Goal: Task Accomplishment & Management: Manage account settings

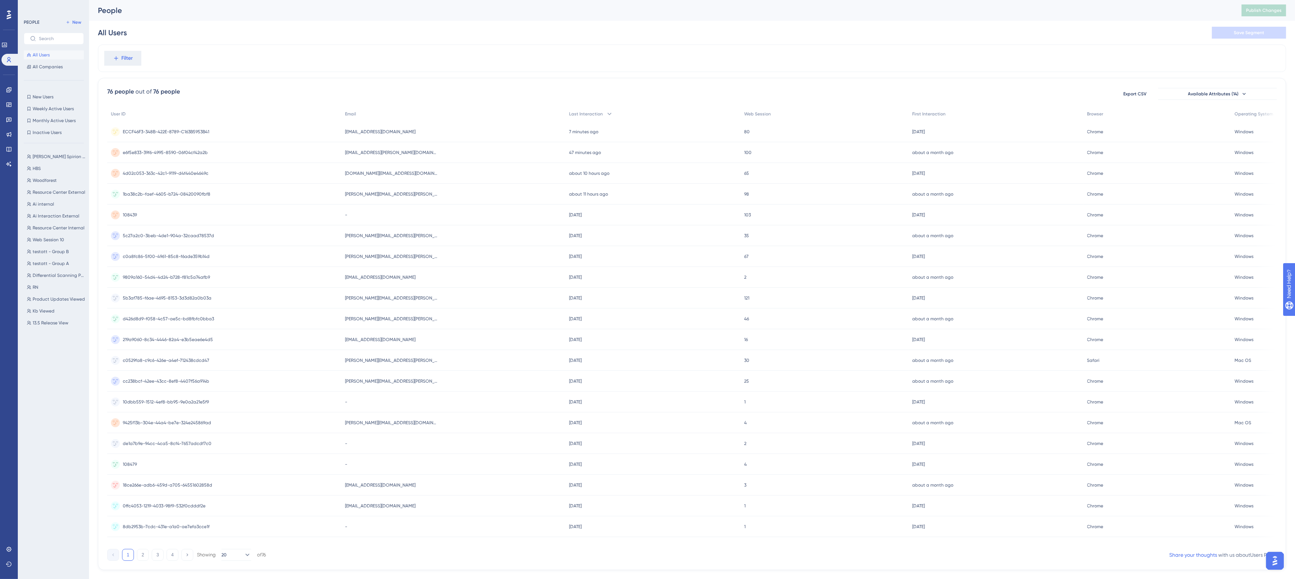
click at [296, 39] on div "All Users Save Segment" at bounding box center [692, 33] width 1188 height 24
click at [398, 151] on span "[EMAIL_ADDRESS][PERSON_NAME][DOMAIN_NAME]" at bounding box center [391, 152] width 93 height 6
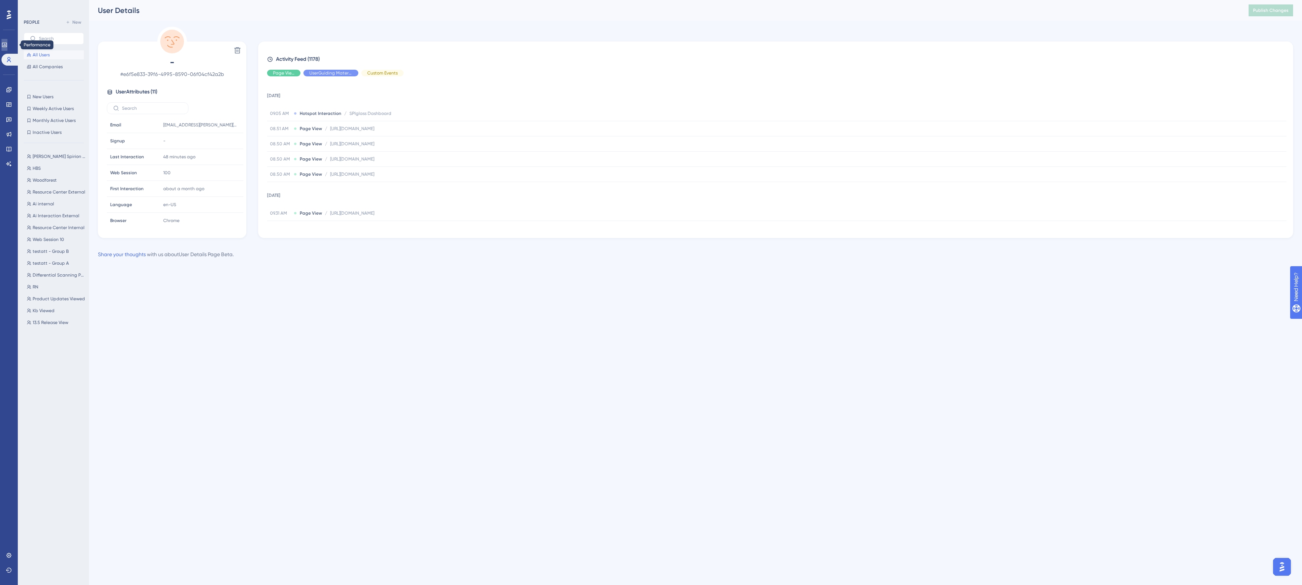
click at [6, 43] on icon at bounding box center [4, 45] width 6 height 6
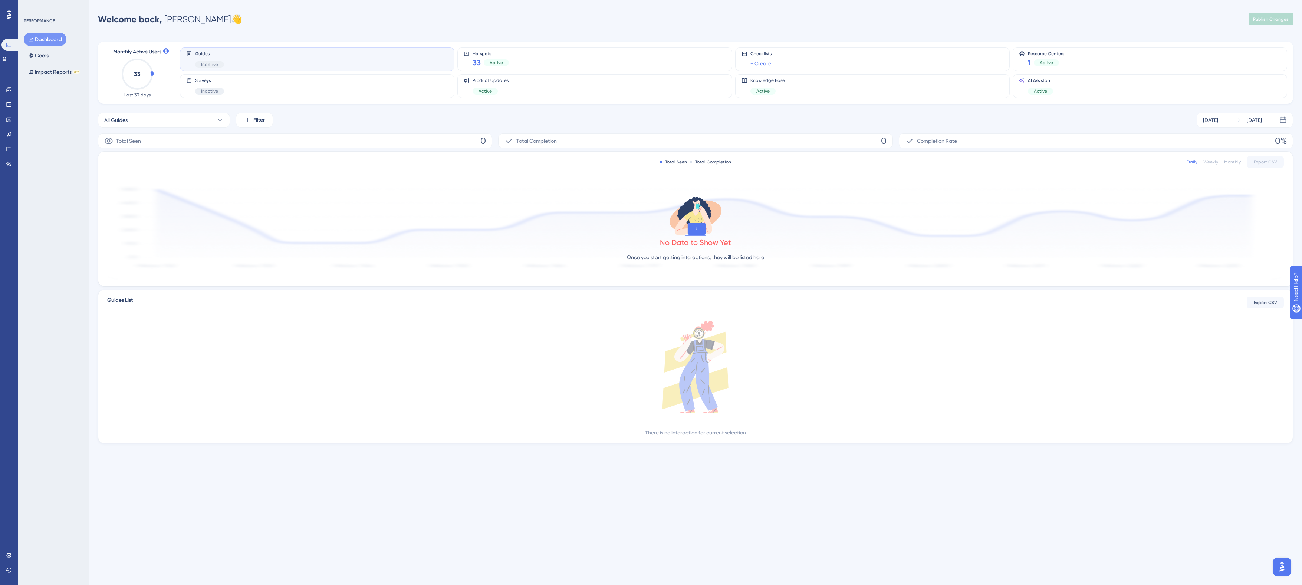
click at [45, 142] on div "PERFORMANCE Dashboard Goals Impact Reports BETA" at bounding box center [53, 292] width 71 height 585
click at [10, 164] on icon at bounding box center [9, 164] width 6 height 6
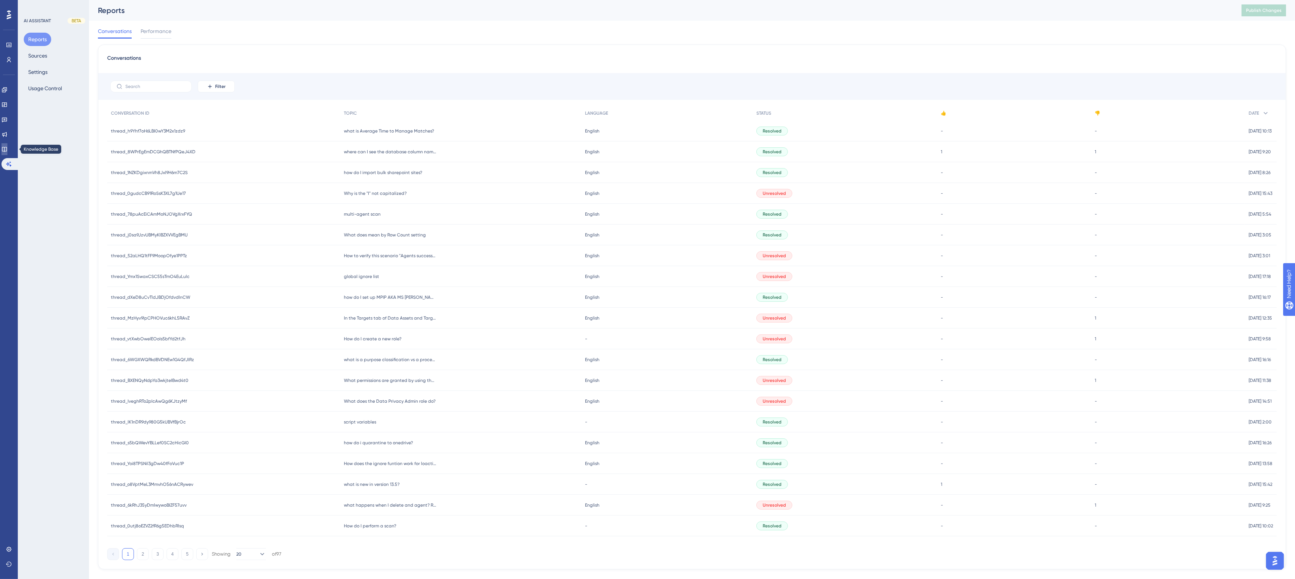
click at [7, 147] on icon at bounding box center [4, 149] width 6 height 6
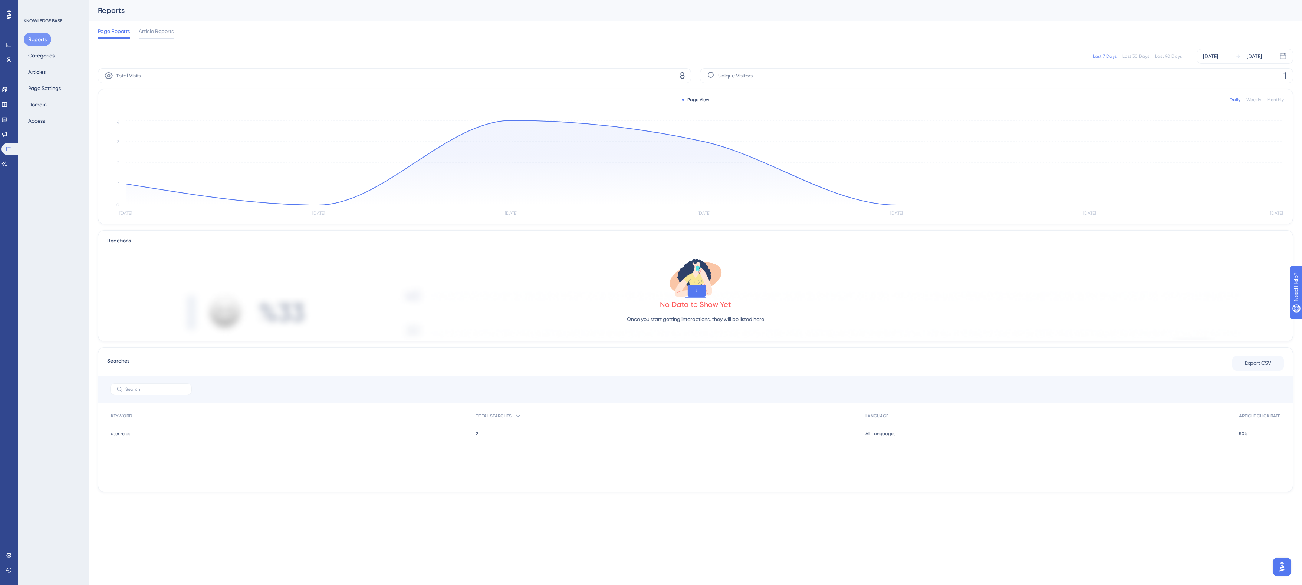
click at [1168, 59] on div "Last 90 Days" at bounding box center [1168, 56] width 27 height 6
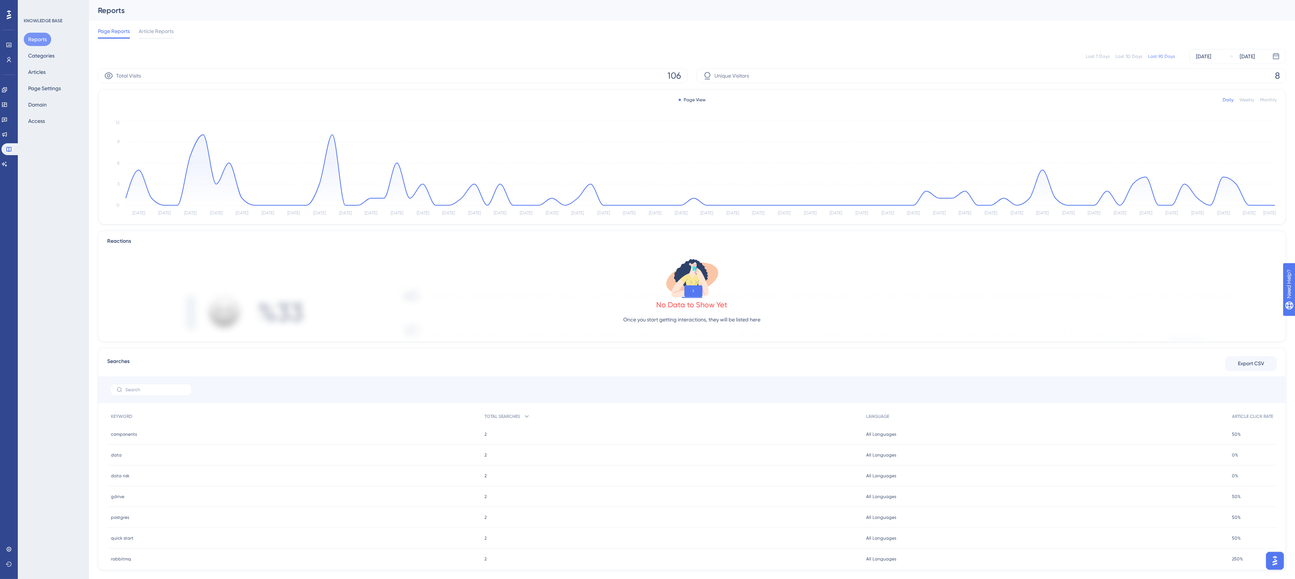
click at [848, 28] on div "Page Reports Article Reports" at bounding box center [692, 33] width 1188 height 24
click at [854, 32] on div "Page Reports Article Reports" at bounding box center [692, 33] width 1188 height 24
click at [34, 70] on button "Articles" at bounding box center [37, 71] width 26 height 13
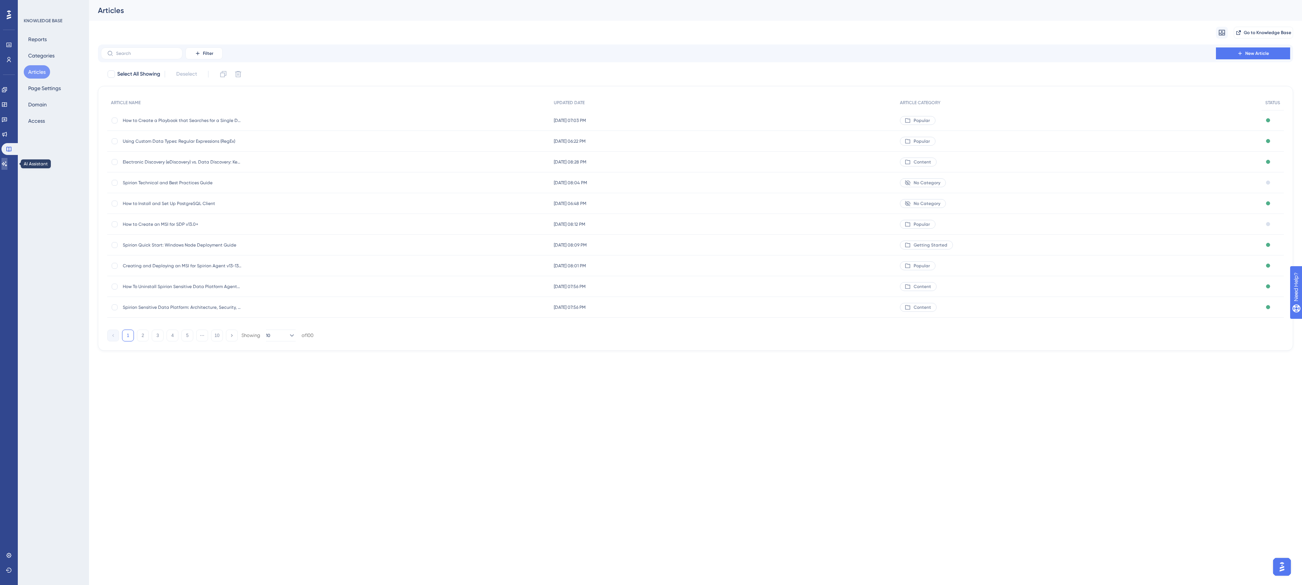
click at [7, 164] on icon at bounding box center [4, 163] width 5 height 5
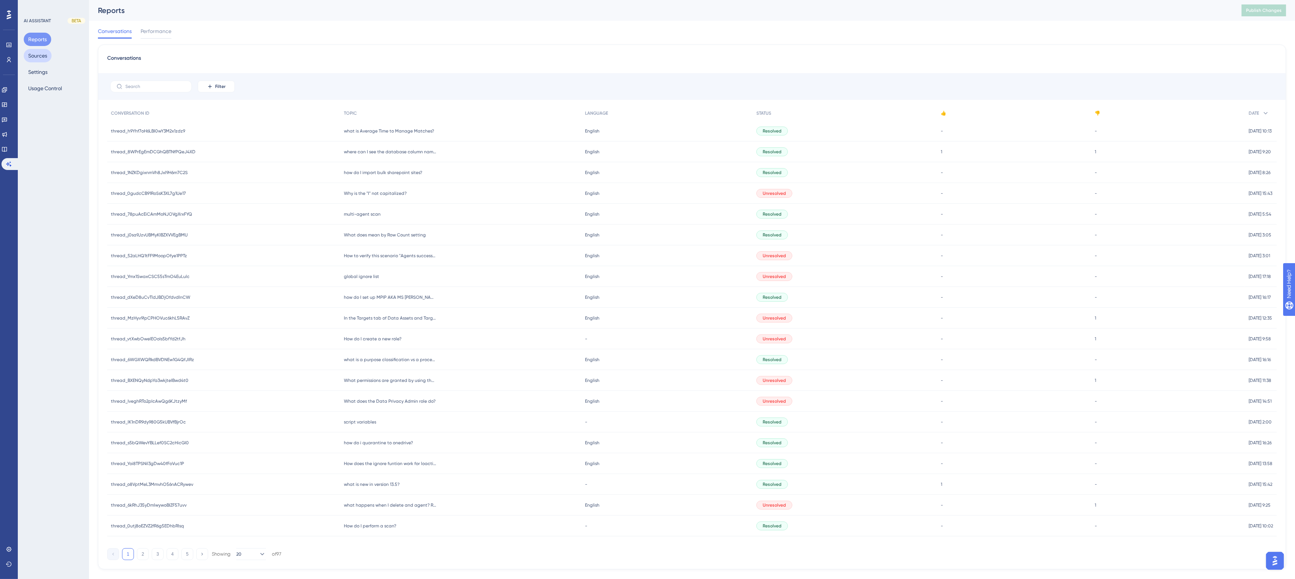
click at [34, 54] on button "Sources" at bounding box center [38, 55] width 28 height 13
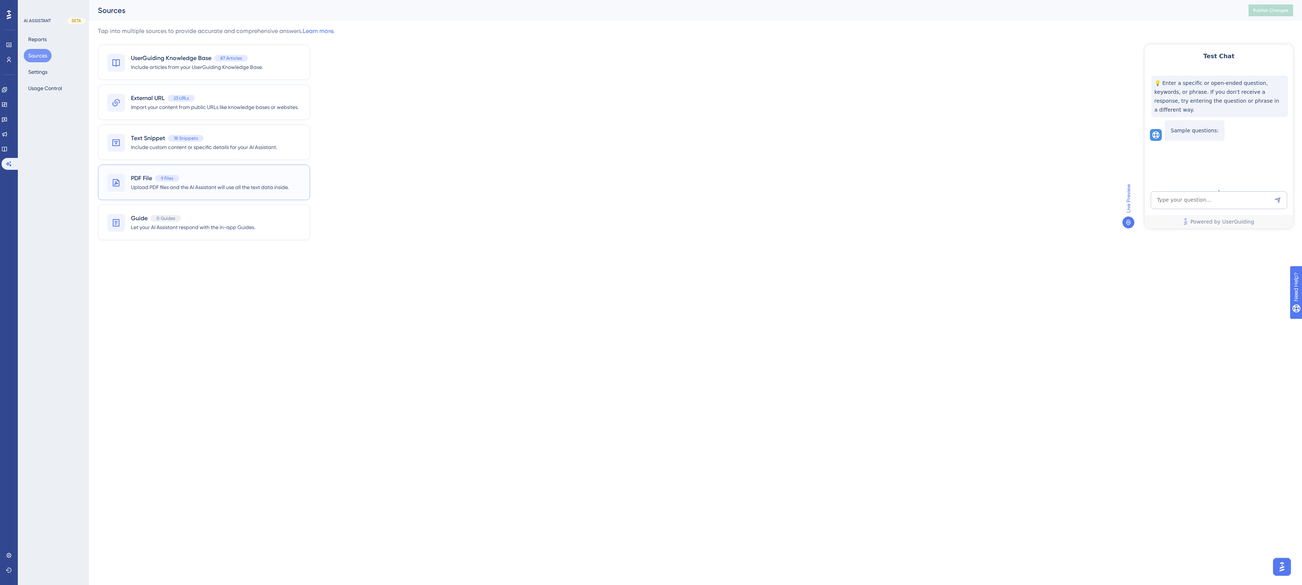
click at [146, 177] on span "PDF File" at bounding box center [141, 178] width 21 height 9
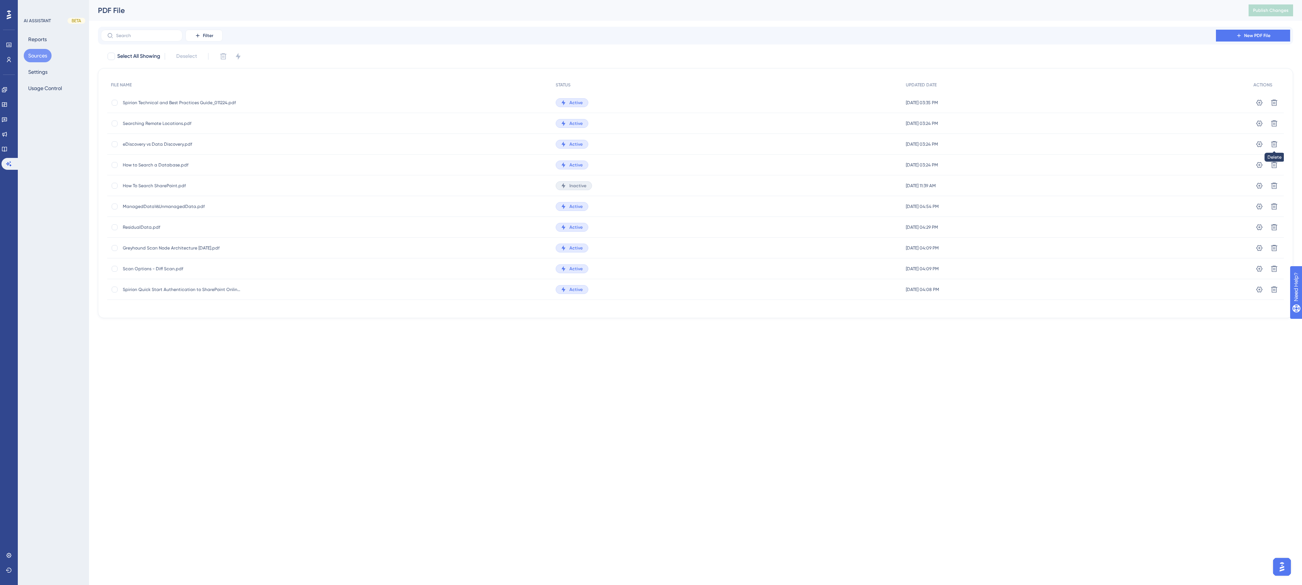
click at [1273, 142] on icon at bounding box center [1273, 144] width 7 height 7
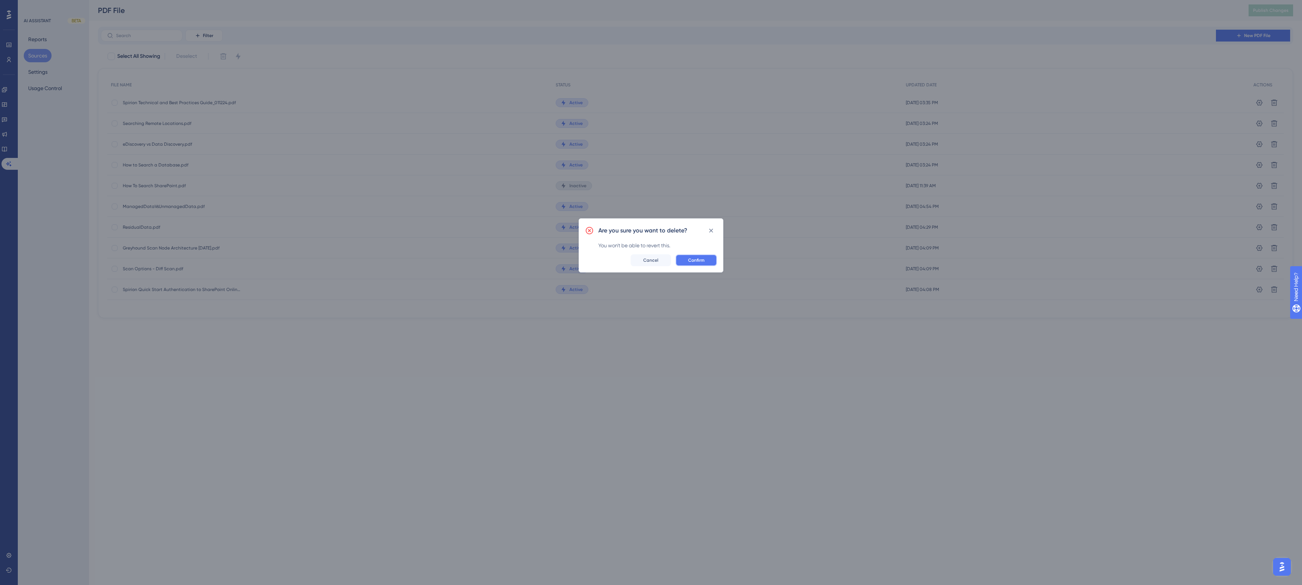
click at [699, 258] on span "Confirm" at bounding box center [696, 260] width 16 height 6
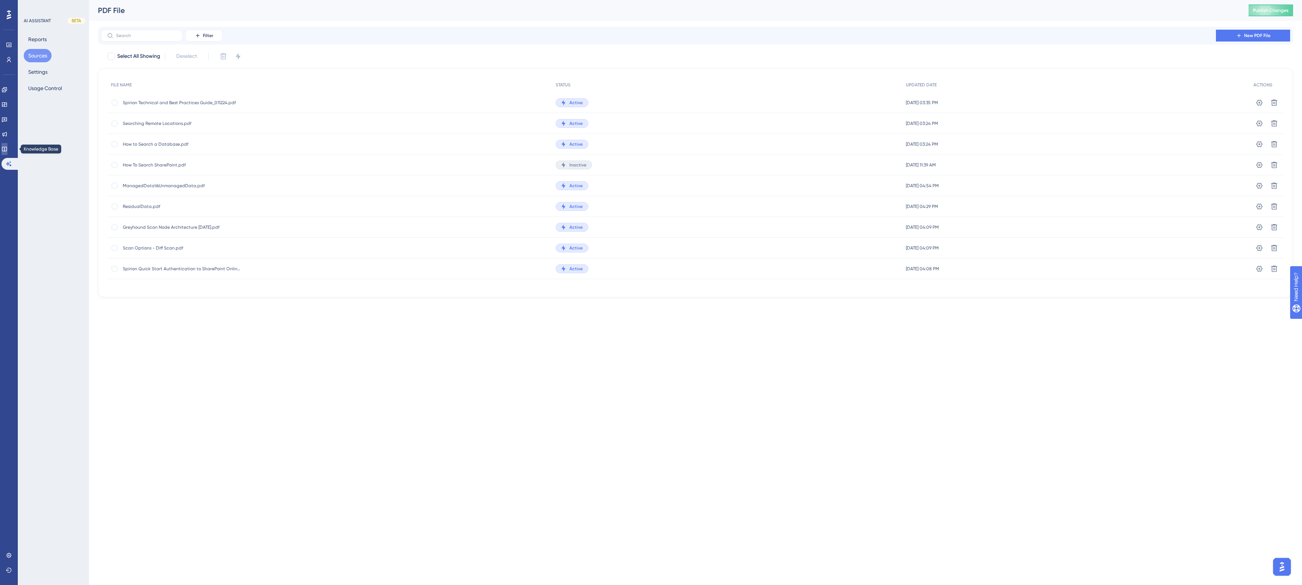
click at [7, 148] on icon at bounding box center [4, 149] width 6 height 6
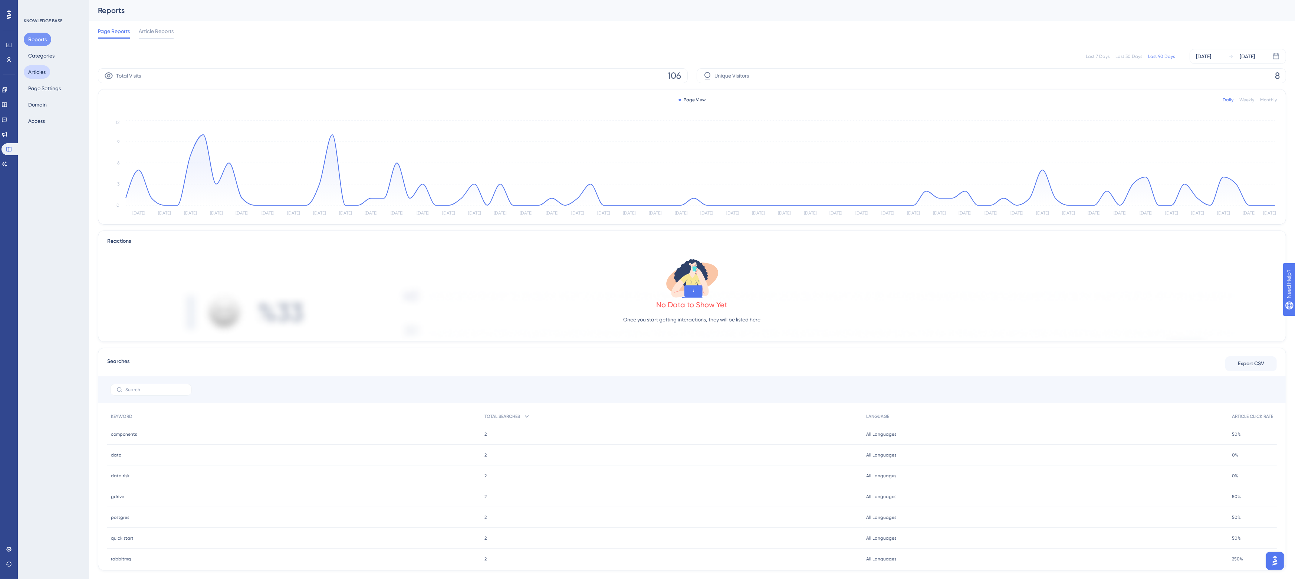
click at [32, 73] on button "Articles" at bounding box center [37, 71] width 26 height 13
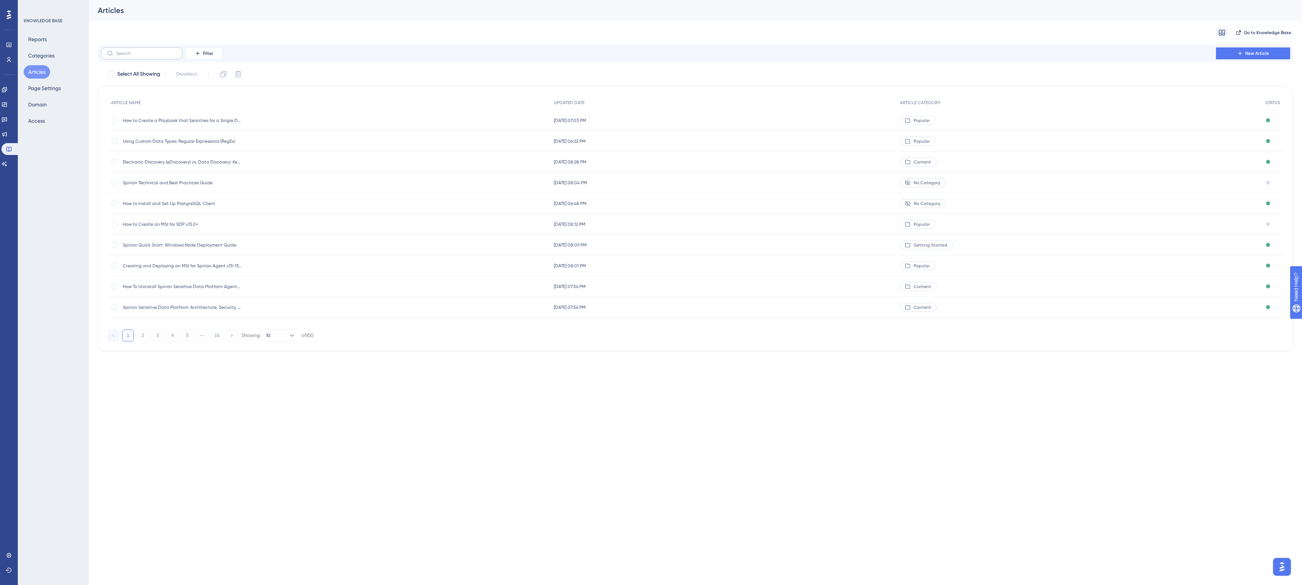
click at [132, 56] on label at bounding box center [142, 53] width 82 height 12
click at [132, 56] on input "text" at bounding box center [146, 53] width 60 height 5
type input "edis"
click at [7, 162] on icon at bounding box center [4, 164] width 6 height 6
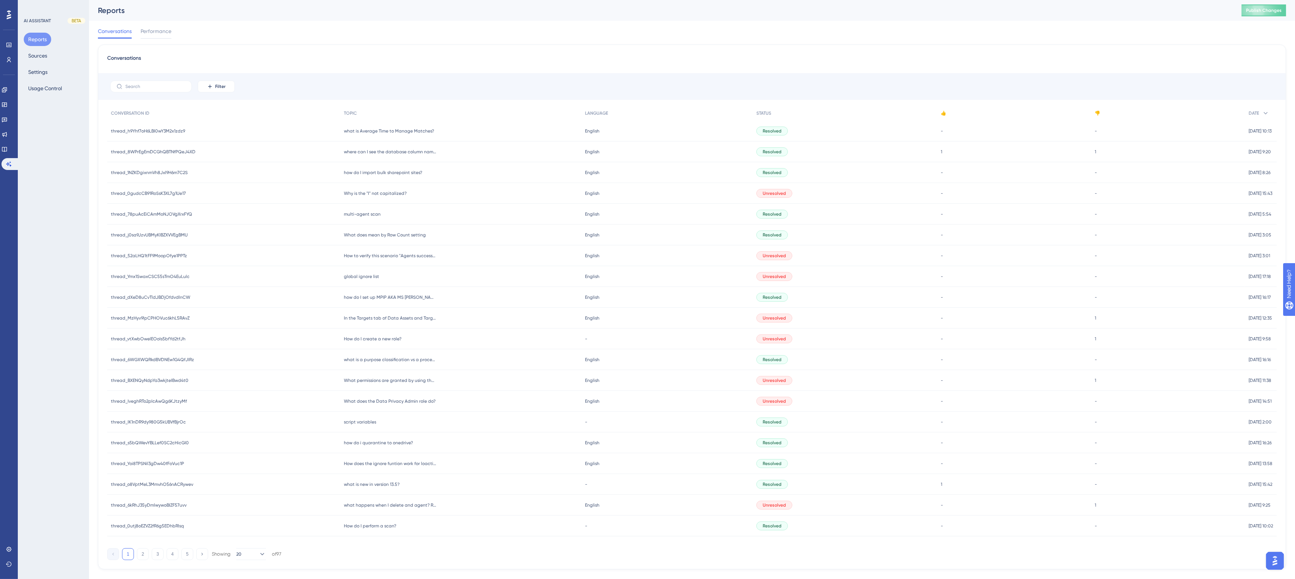
click at [1273, 19] on div "Reports Publish Changes" at bounding box center [692, 10] width 1206 height 21
click at [1271, 10] on button "Publish Changes" at bounding box center [1263, 10] width 45 height 12
click at [39, 54] on button "Sources" at bounding box center [38, 55] width 28 height 13
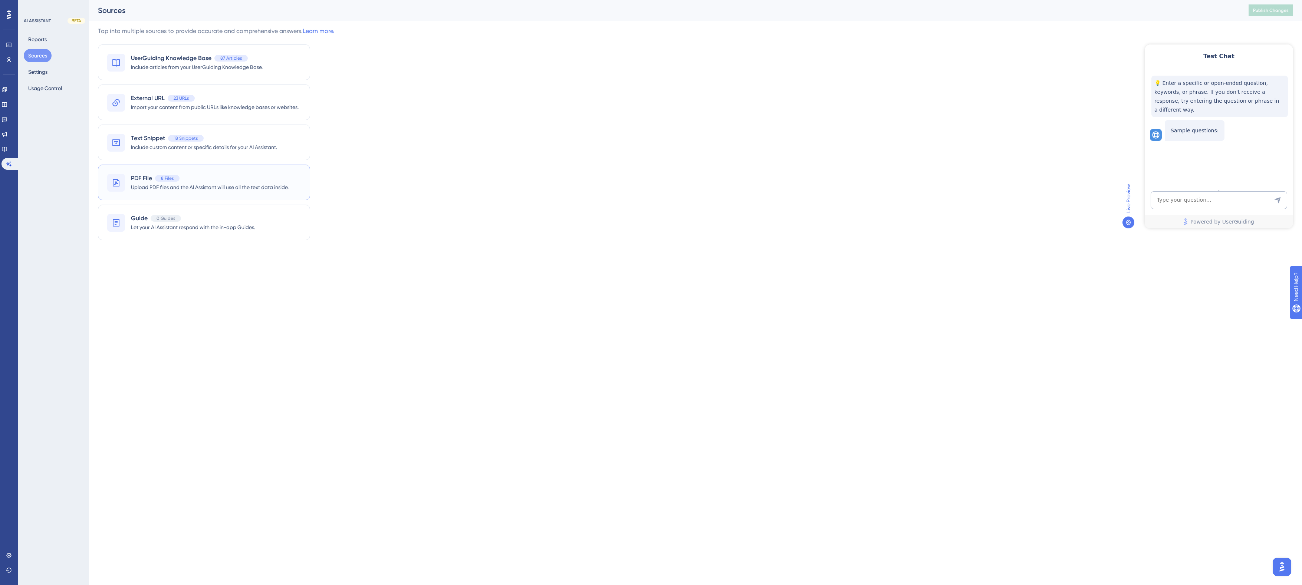
click at [240, 182] on div "PDF File 8 Files" at bounding box center [210, 178] width 158 height 9
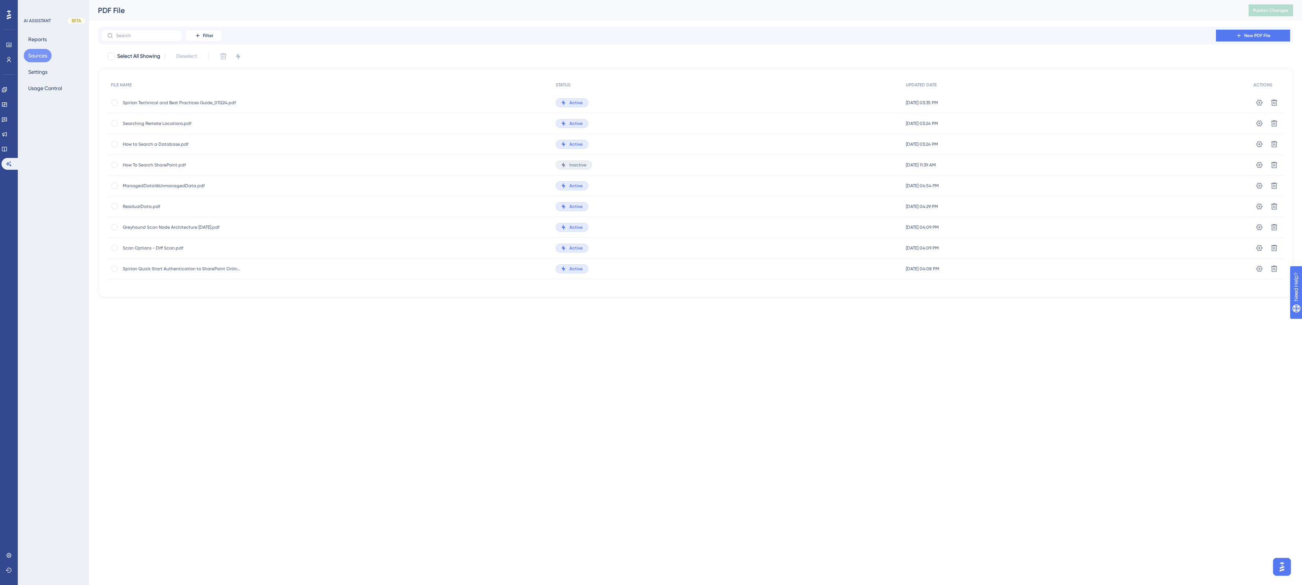
click at [165, 249] on span "Scan Options - Diff Scan.pdf" at bounding box center [182, 248] width 119 height 6
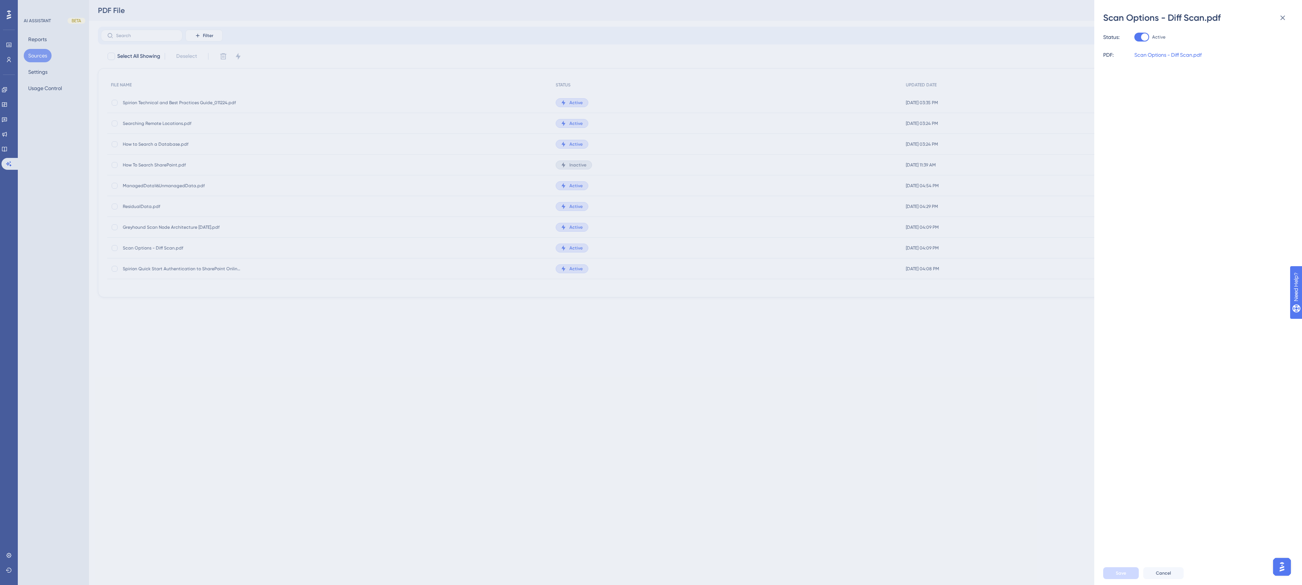
click at [340, 327] on div "Scan Options - Diff Scan.pdf Status: Active PDF: Scan Options - Diff Scan.pdf S…" at bounding box center [651, 292] width 1302 height 585
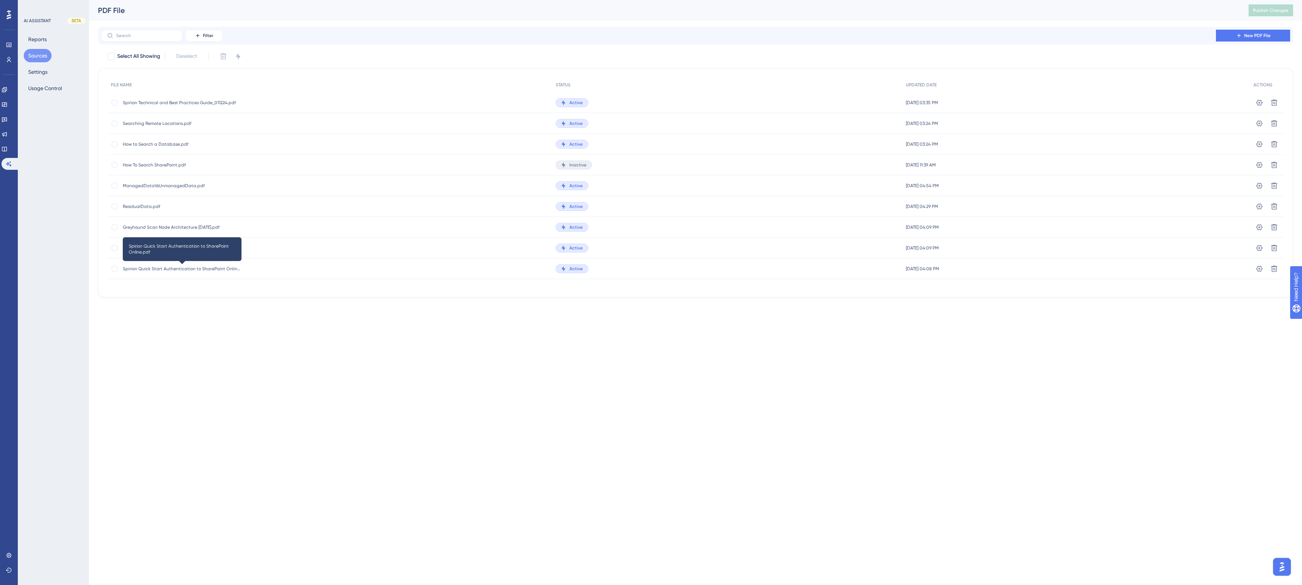
click at [169, 269] on span "Spirion Quick Start Authentication to SharePoint Online.pdf" at bounding box center [182, 269] width 119 height 6
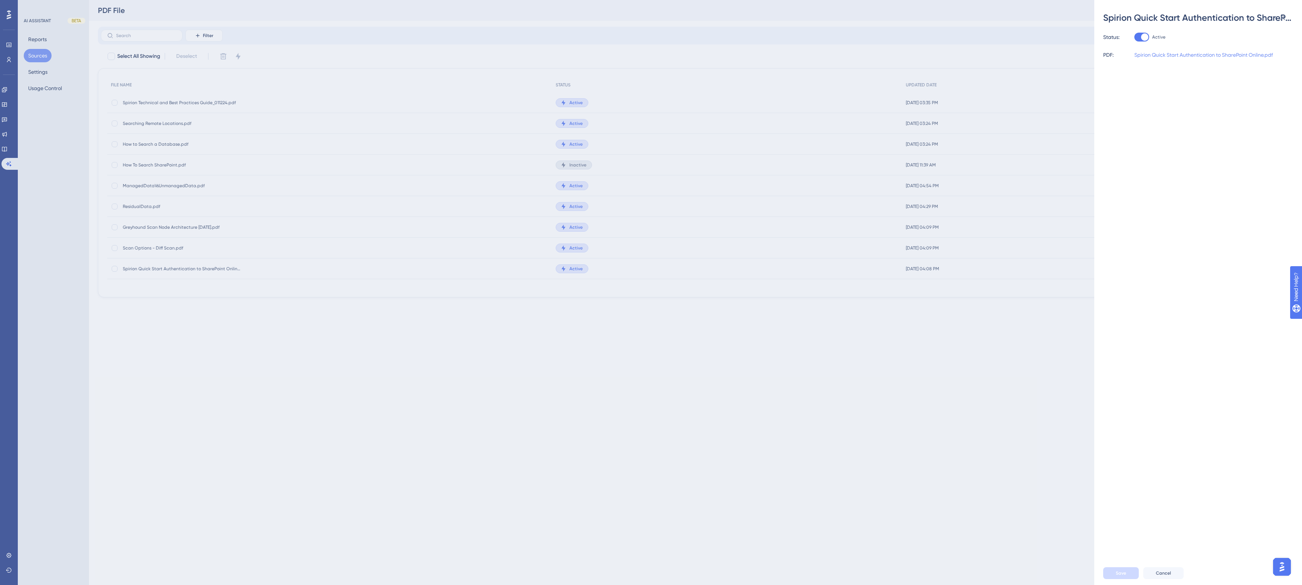
click at [1186, 55] on link "Spirion Quick Start Authentication to SharePoint Online.pdf" at bounding box center [1203, 54] width 139 height 9
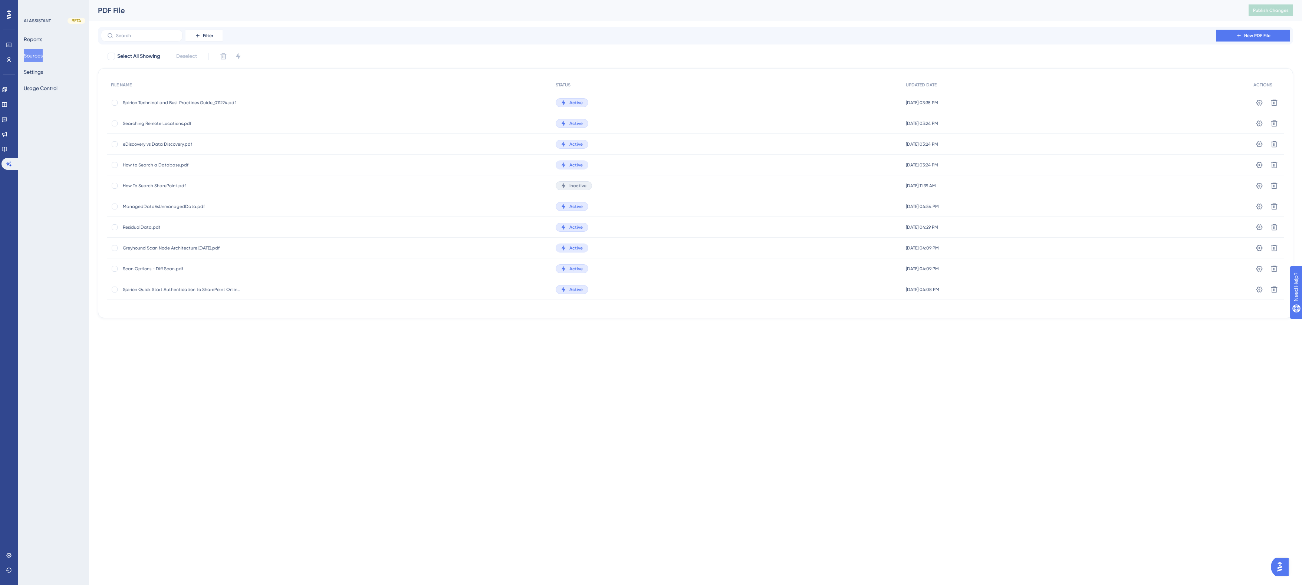
click at [279, 21] on div "Performance Users Engagement Widgets Feedback Product Updates Knowledge Base AI…" at bounding box center [695, 165] width 1213 height 330
click at [305, 27] on div "Filter New PDF File" at bounding box center [695, 36] width 1195 height 18
click at [7, 148] on icon at bounding box center [4, 149] width 6 height 6
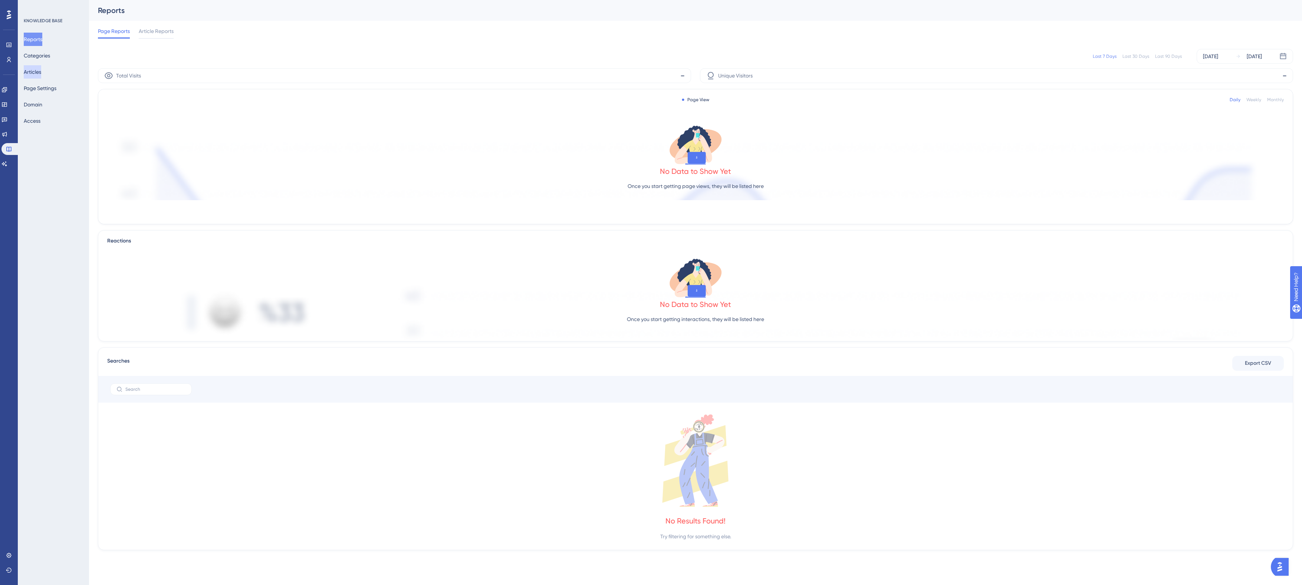
click at [41, 70] on button "Articles" at bounding box center [32, 71] width 17 height 13
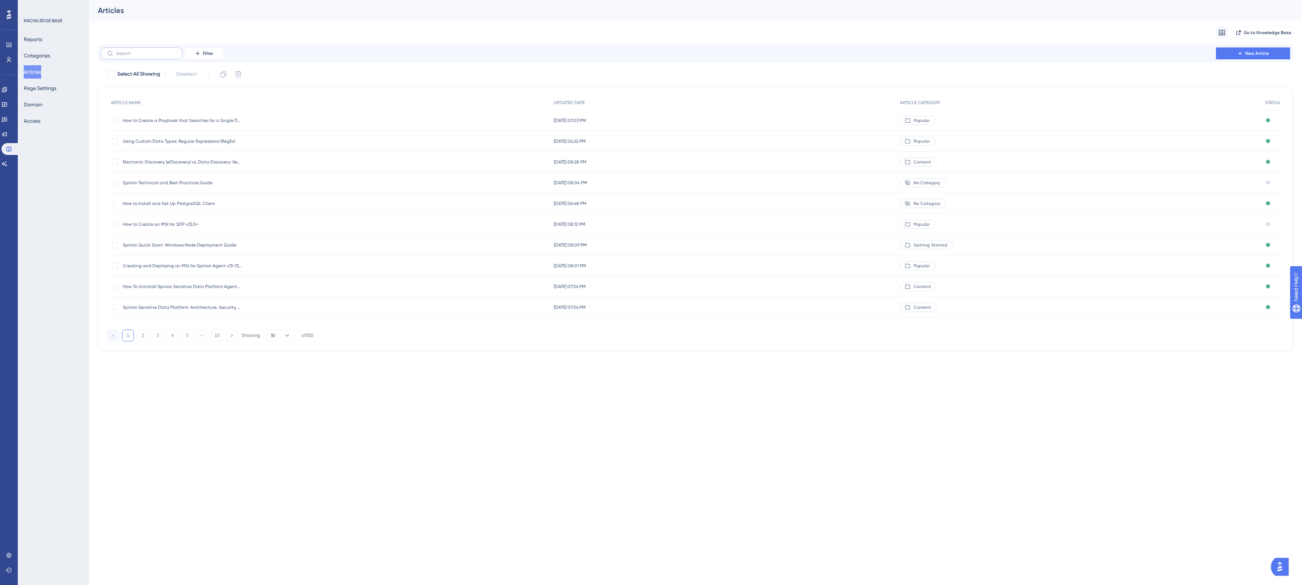
click at [152, 59] on label at bounding box center [142, 53] width 82 height 12
click at [152, 56] on input "text" at bounding box center [146, 53] width 60 height 5
drag, startPoint x: 147, startPoint y: 58, endPoint x: 106, endPoint y: 57, distance: 41.2
click at [106, 57] on label "quick" at bounding box center [142, 53] width 82 height 12
click at [128, 55] on input "quick" at bounding box center [146, 53] width 60 height 5
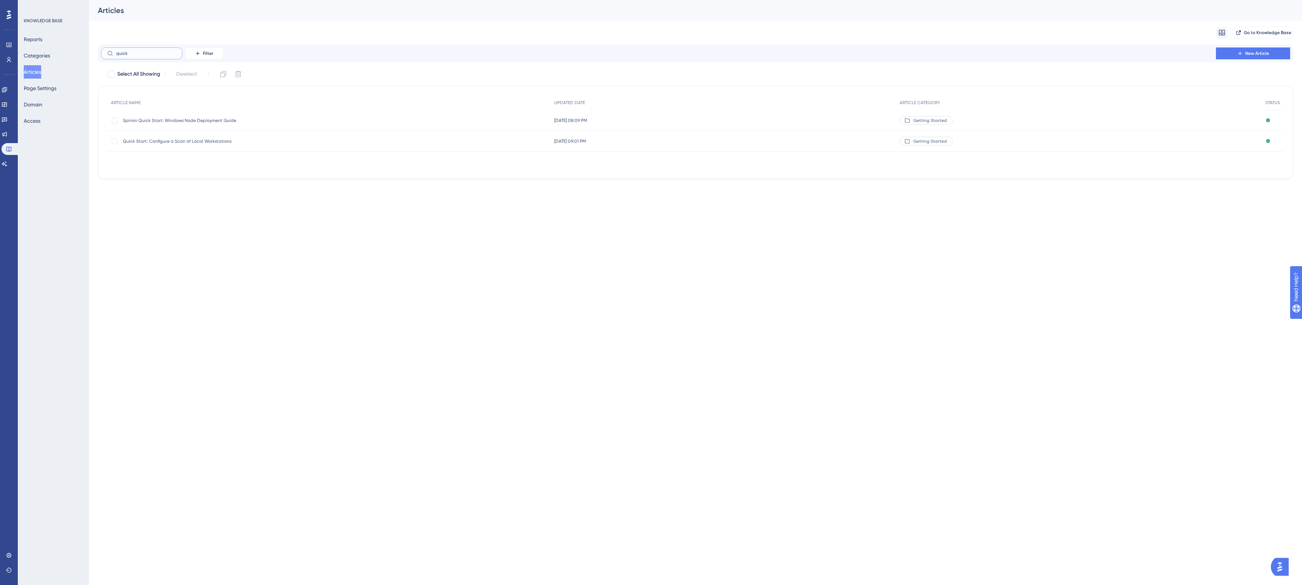
drag, startPoint x: 144, startPoint y: 52, endPoint x: 108, endPoint y: 52, distance: 35.6
click at [108, 52] on label "quick" at bounding box center [142, 53] width 82 height 12
click at [233, 197] on div "Performance Users Engagement Widgets Feedback Product Updates Knowledge Base AI…" at bounding box center [651, 101] width 1302 height 202
click at [157, 53] on input "sharepoint onlin" at bounding box center [146, 53] width 60 height 5
type input "sharepoint"
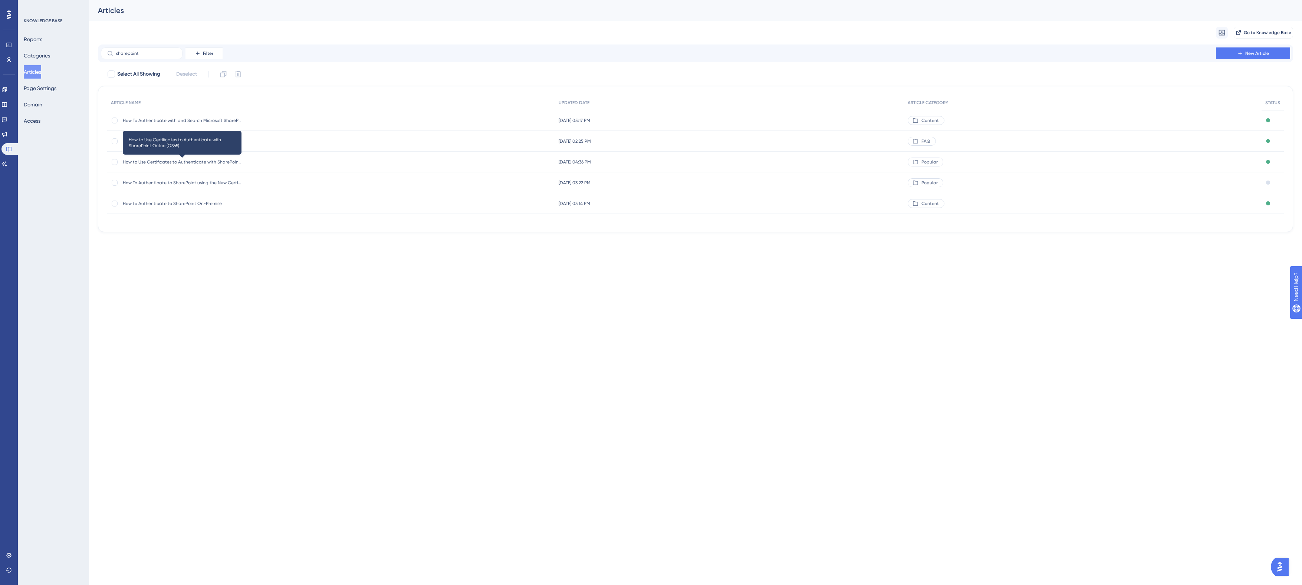
drag, startPoint x: 191, startPoint y: 160, endPoint x: 156, endPoint y: 164, distance: 35.8
click at [191, 160] on span "How to Use Certificates to Authenticate with SharePoint Online (O365)" at bounding box center [182, 162] width 119 height 6
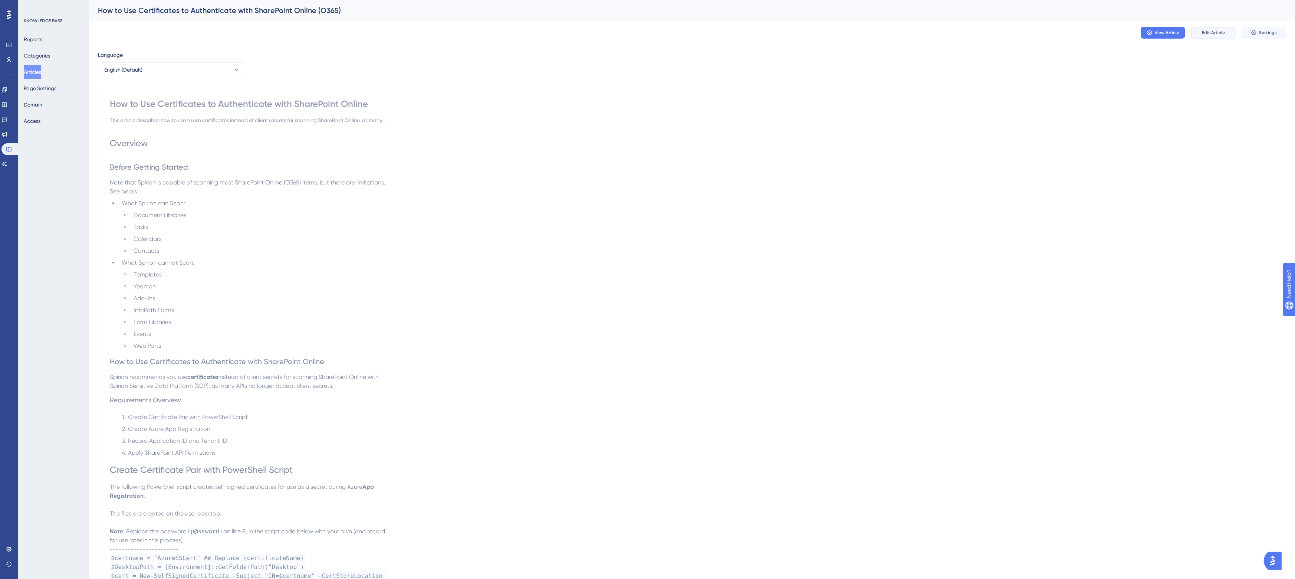
click at [1219, 34] on span "Edit Article" at bounding box center [1213, 33] width 23 height 6
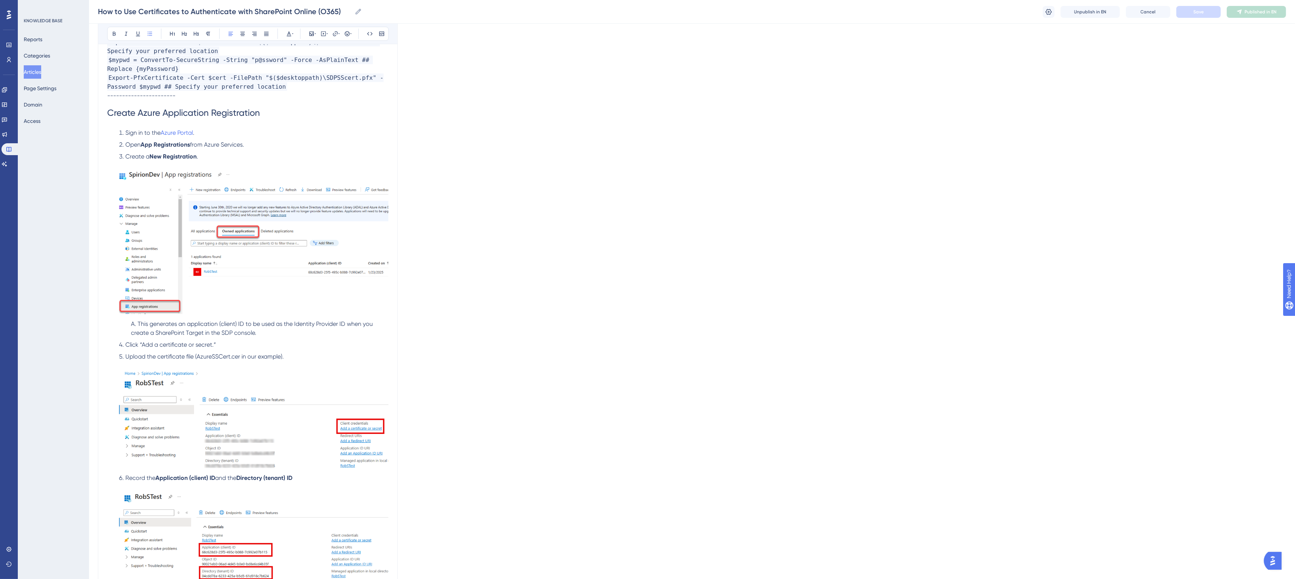
scroll to position [355, 0]
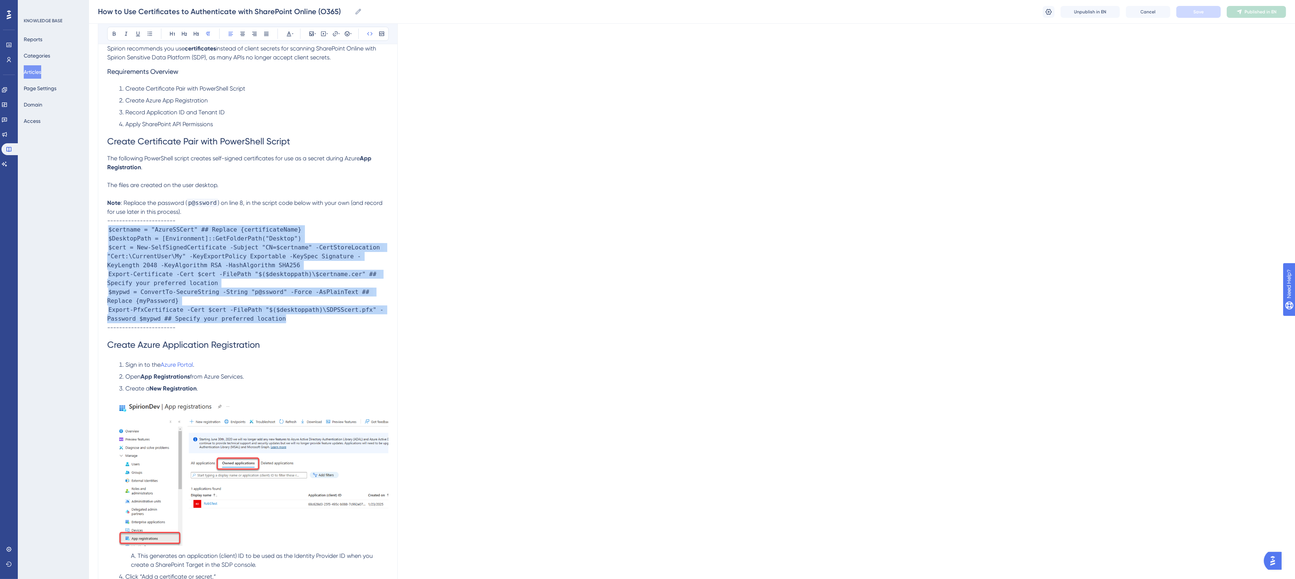
drag, startPoint x: 267, startPoint y: 319, endPoint x: 95, endPoint y: 227, distance: 195.8
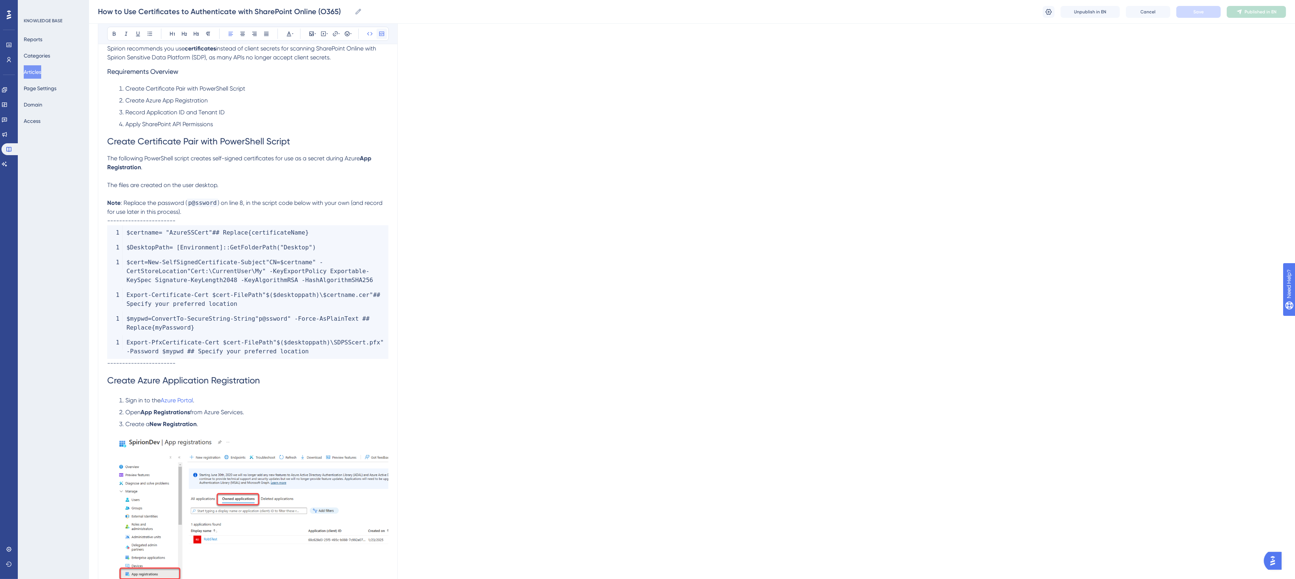
click at [382, 33] on icon at bounding box center [382, 34] width 6 height 6
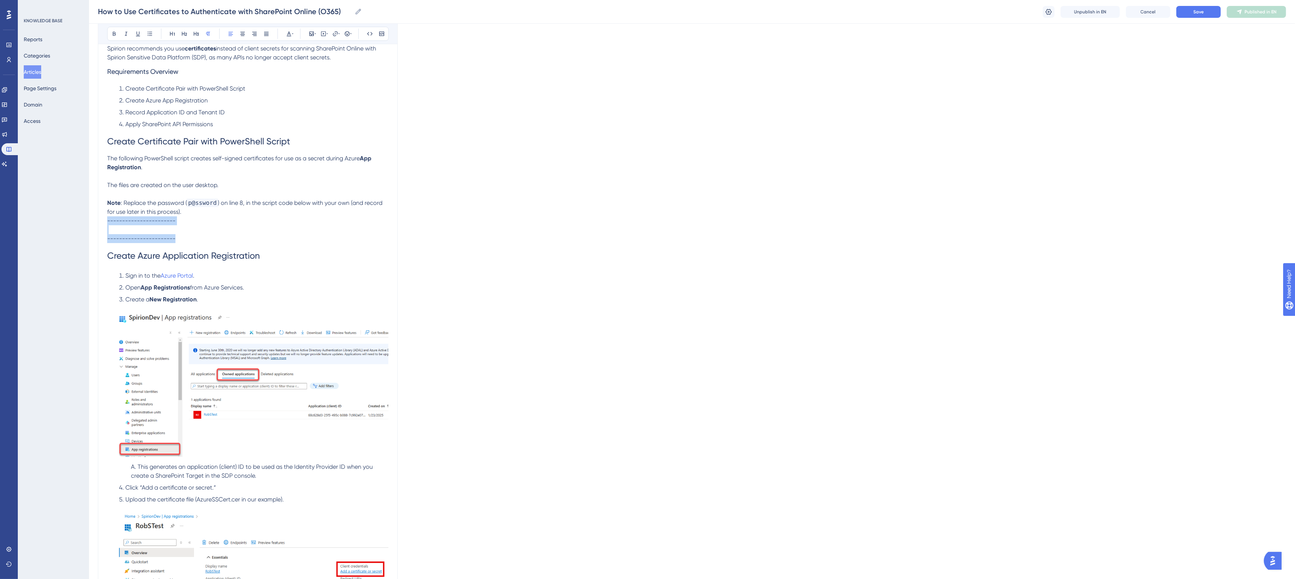
drag, startPoint x: 186, startPoint y: 239, endPoint x: 101, endPoint y: 218, distance: 88.0
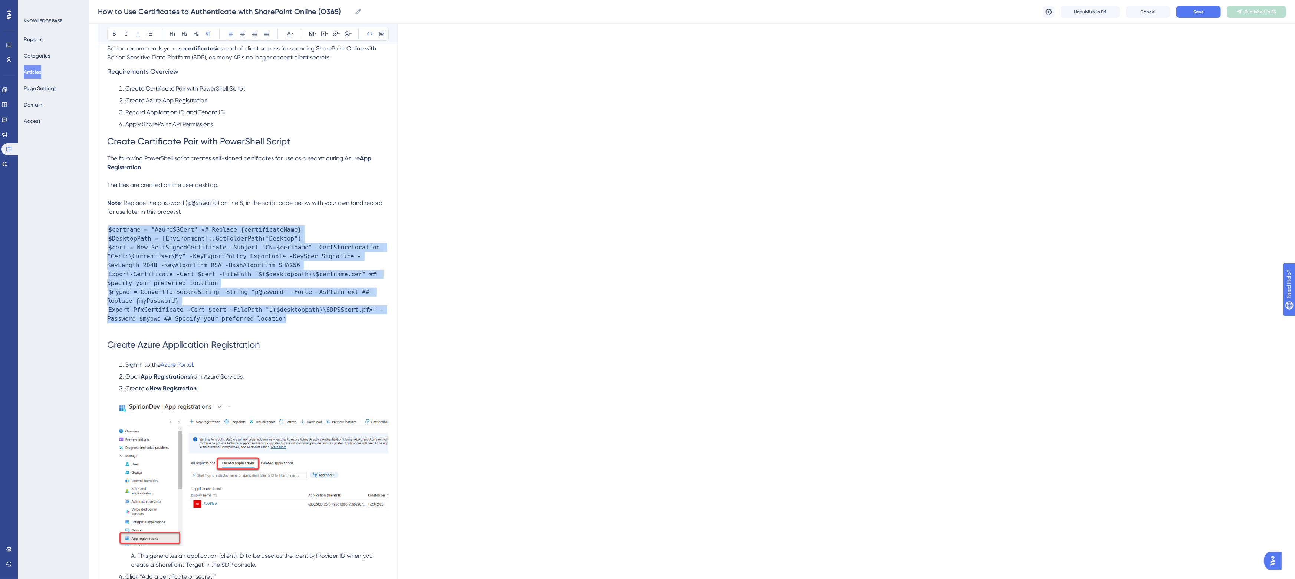
drag, startPoint x: 252, startPoint y: 319, endPoint x: 82, endPoint y: 231, distance: 192.1
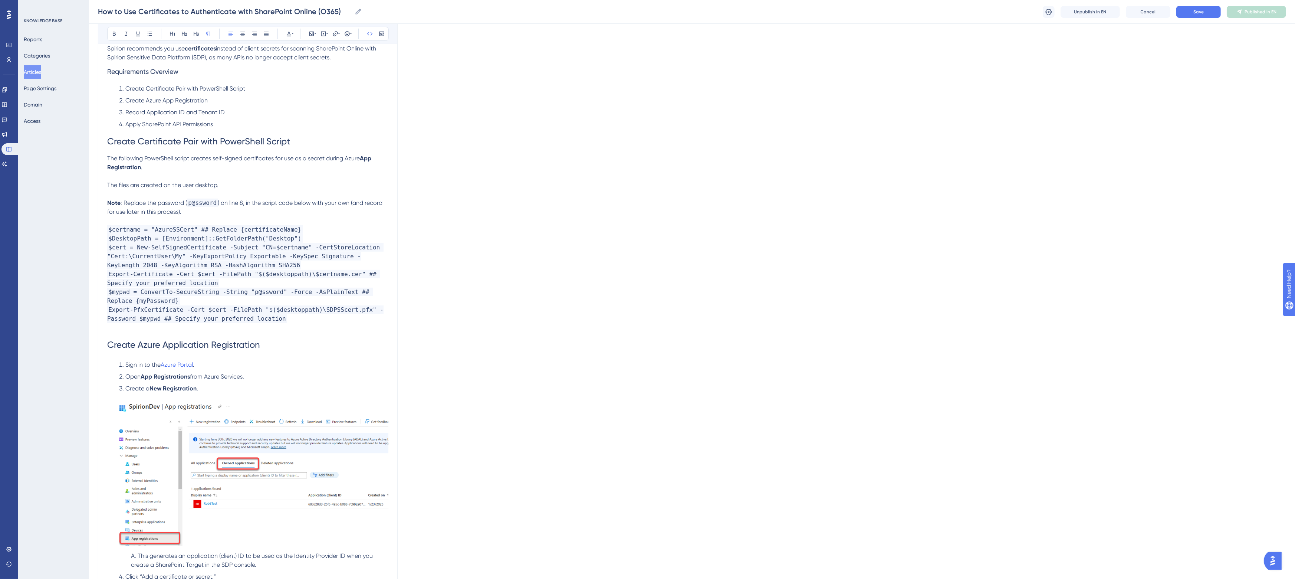
click at [109, 290] on span "$mypwd = ConvertTo-SecureString -String "p@ssword" -Force -AsPlainText ## Repla…" at bounding box center [240, 295] width 266 height 17
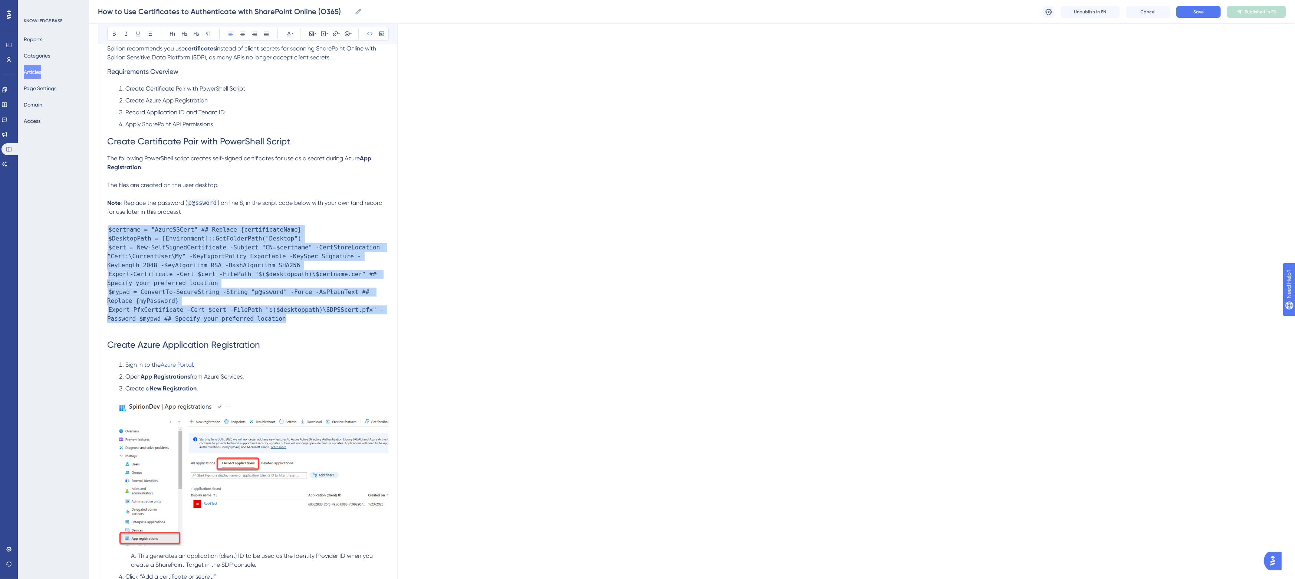
drag, startPoint x: 254, startPoint y: 319, endPoint x: 86, endPoint y: 229, distance: 190.8
click at [368, 32] on icon at bounding box center [370, 34] width 6 height 6
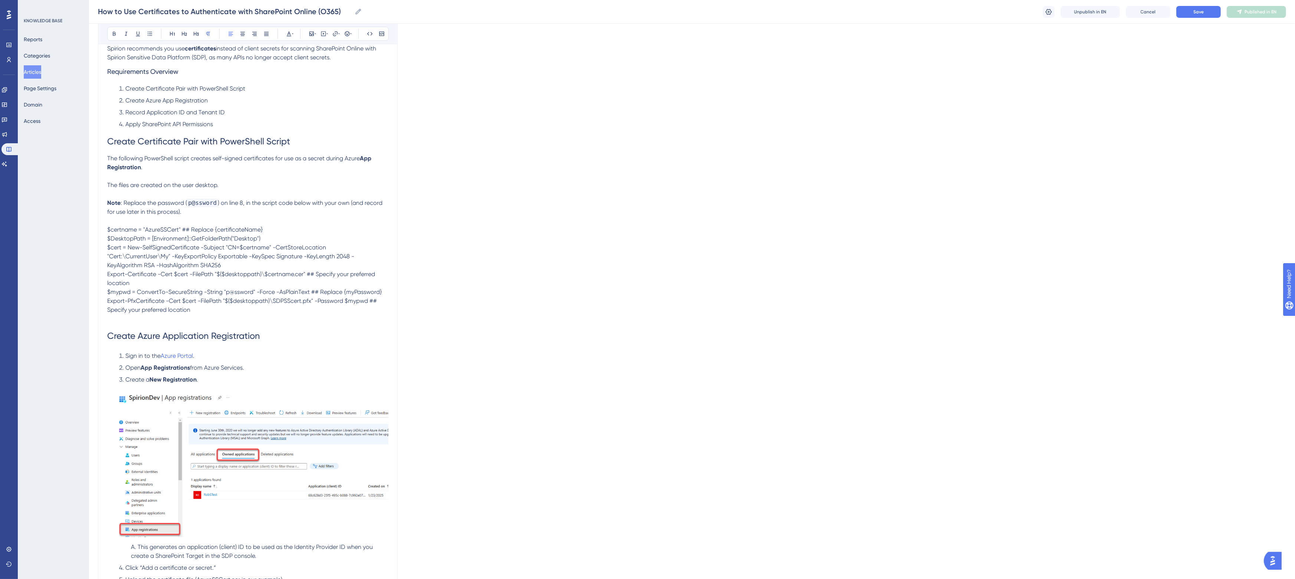
click at [259, 208] on p "Note : Replace the password ( p@ssword ) on line 8, in the script code below wi…" at bounding box center [247, 207] width 281 height 18
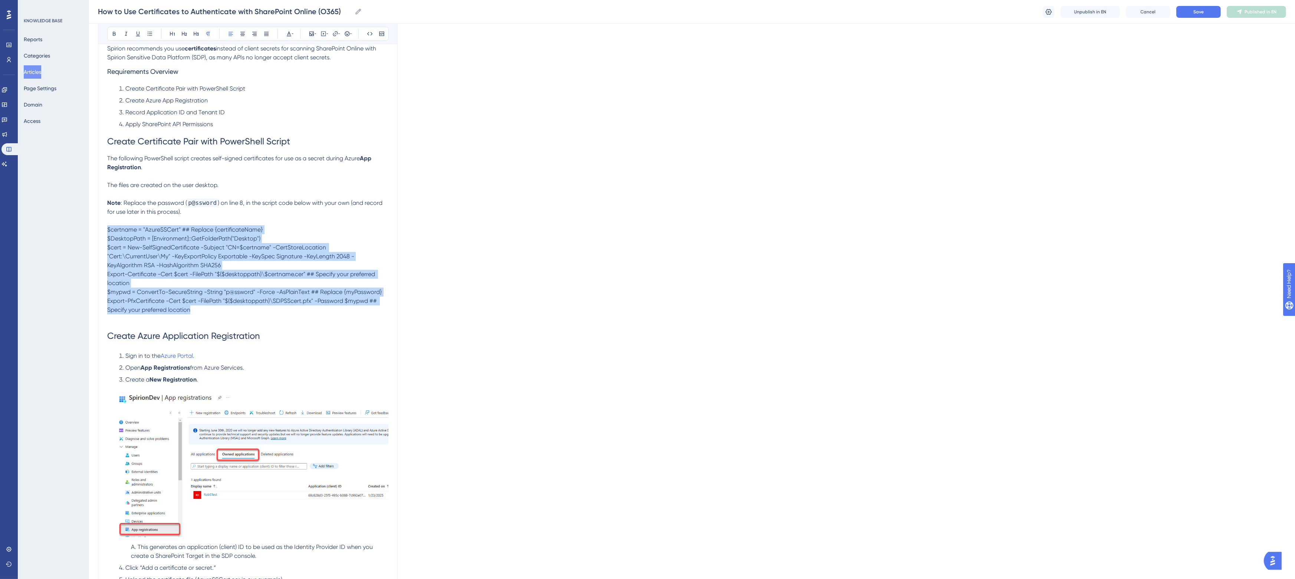
drag, startPoint x: 197, startPoint y: 310, endPoint x: 88, endPoint y: 226, distance: 137.8
click at [368, 33] on icon at bounding box center [370, 33] width 6 height 3
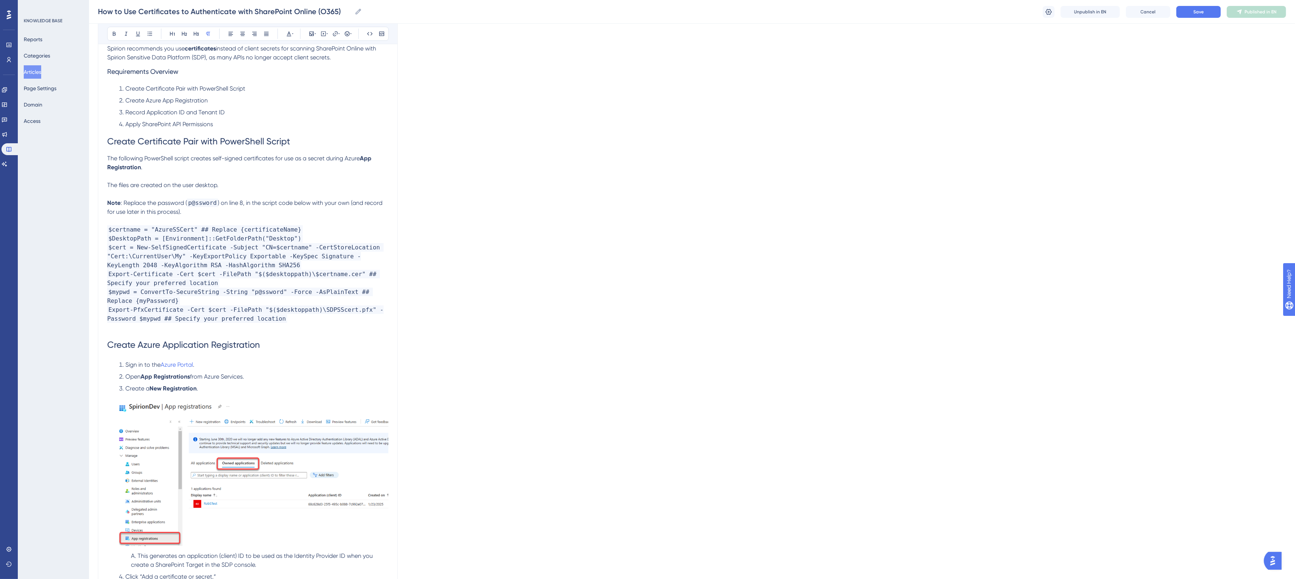
click at [327, 179] on p at bounding box center [247, 176] width 281 height 9
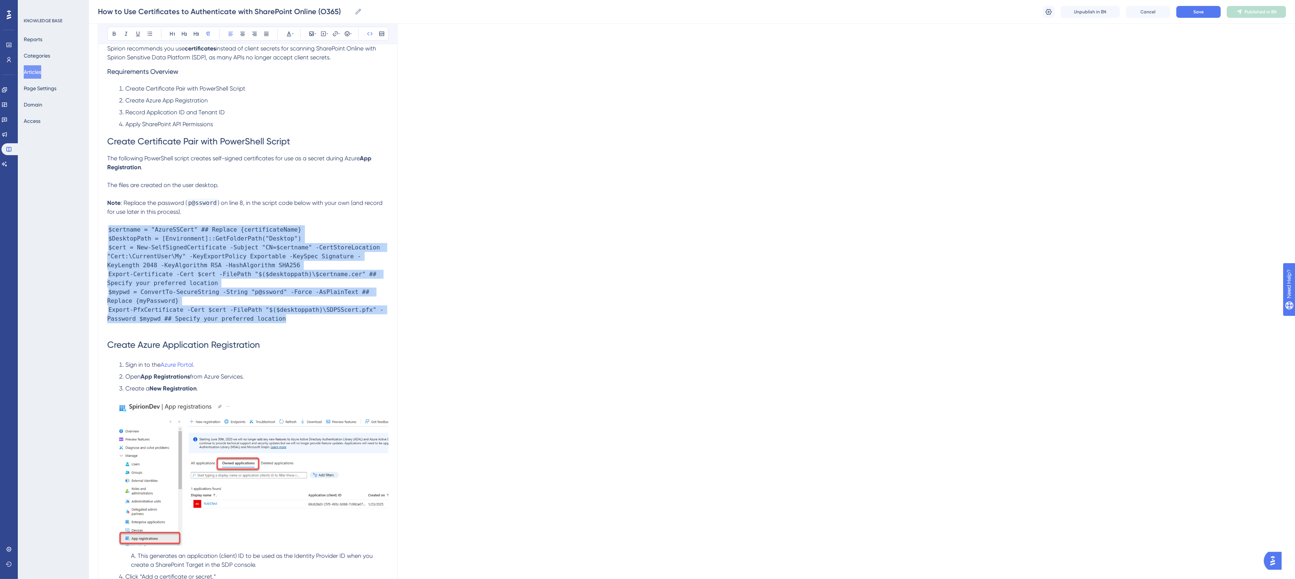
drag, startPoint x: 235, startPoint y: 317, endPoint x: 92, endPoint y: 225, distance: 169.6
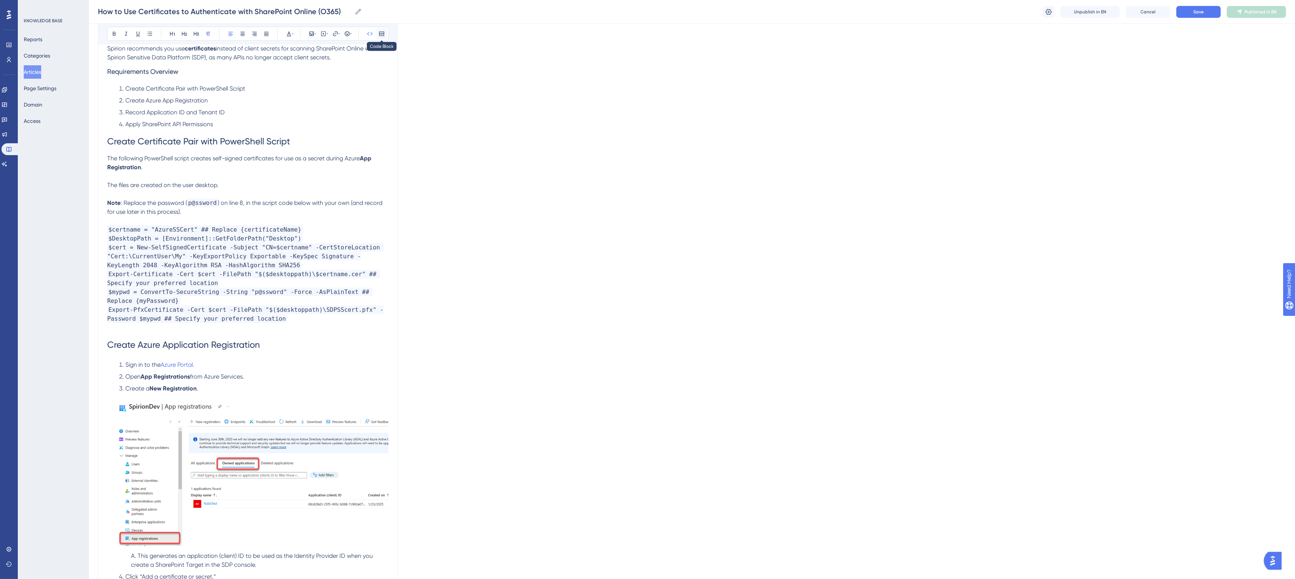
click at [381, 32] on icon at bounding box center [382, 34] width 6 height 6
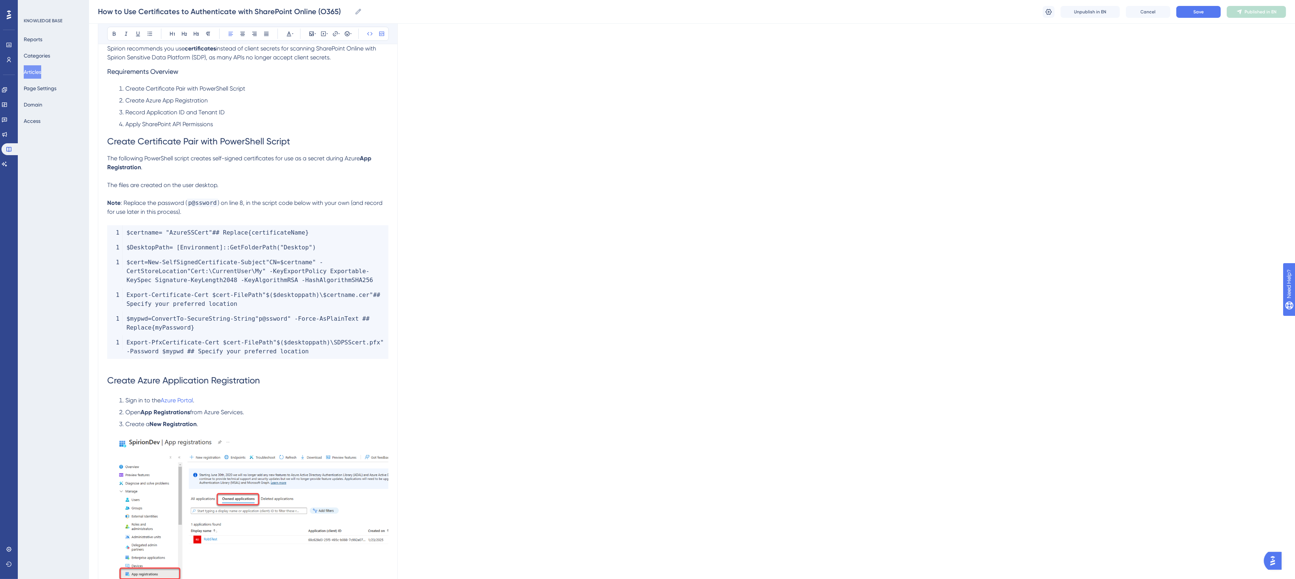
click at [117, 247] on code "$DesktopPath = [ Environment ] : : GetFolderPath ( "Desktop" )" at bounding box center [247, 247] width 281 height 15
click at [119, 256] on code "$cert = New - SelfSignedCertificate - Subject "CN=$certname" - CertStoreLocatio…" at bounding box center [247, 271] width 281 height 33
click at [114, 273] on code "$cert = New - SelfSignedCertificate - Subject "CN=$certname" - CertStoreLocatio…" at bounding box center [247, 271] width 281 height 33
click at [191, 281] on span "KeyLength" at bounding box center [207, 279] width 32 height 7
click at [146, 236] on code "$certname = "AzureSSCert" ## Replace { certificateName }" at bounding box center [247, 232] width 281 height 15
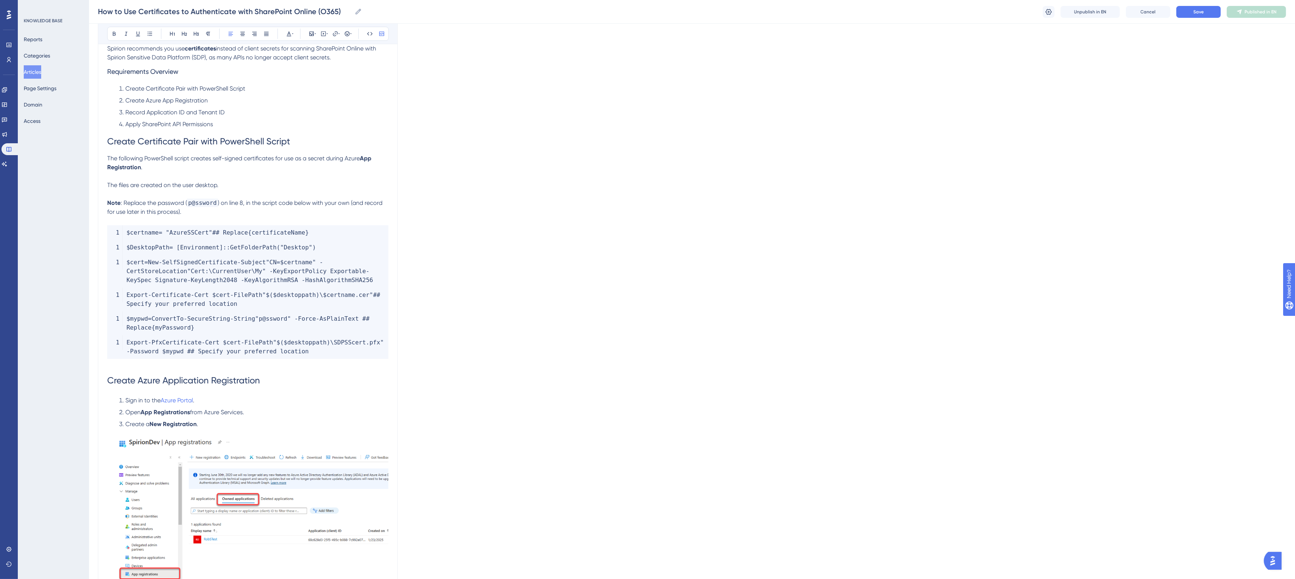
click at [228, 202] on span ") on line 8, in the script code below with your own (and record for use later i…" at bounding box center [245, 207] width 277 height 16
click at [268, 212] on p "Note : Replace the password - p@ssword - in the script code below with your own…" at bounding box center [247, 207] width 281 height 18
click at [172, 215] on p "Note : Replace the password - p@ssword - in the script code below with your own…" at bounding box center [247, 207] width 281 height 18
click at [173, 212] on p "Note : Replace the password - p@ssword - in the script code below with your own…" at bounding box center [247, 207] width 281 height 18
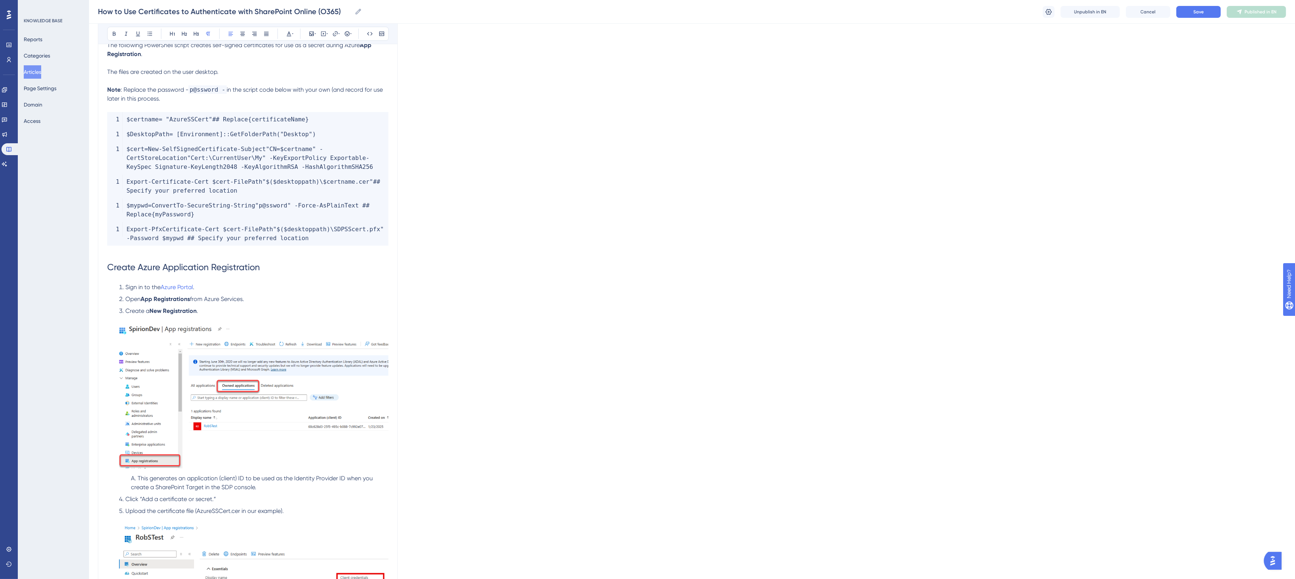
scroll to position [494, 0]
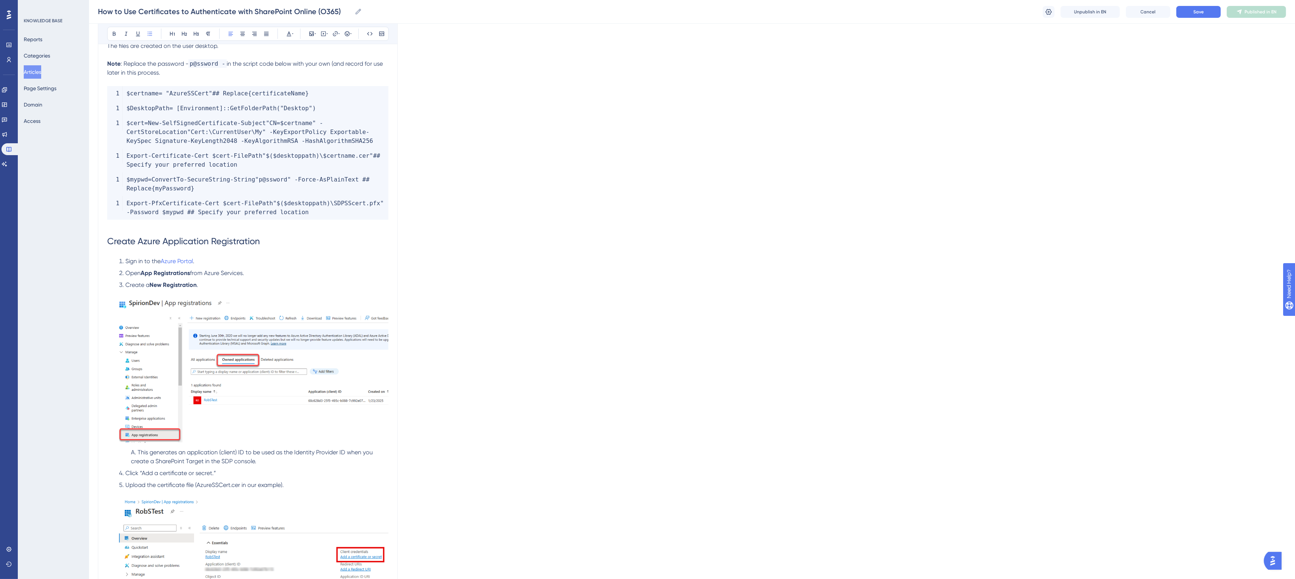
click at [226, 462] on span "This generates an application (client) ID to be used as the Identity Provider I…" at bounding box center [252, 456] width 243 height 16
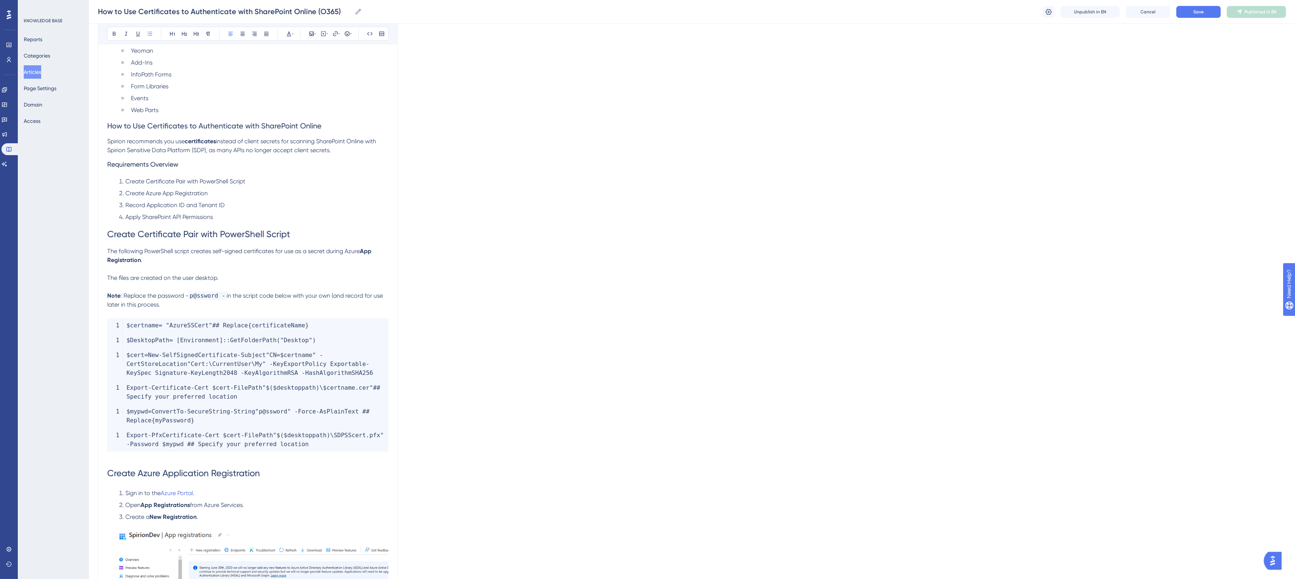
scroll to position [587, 0]
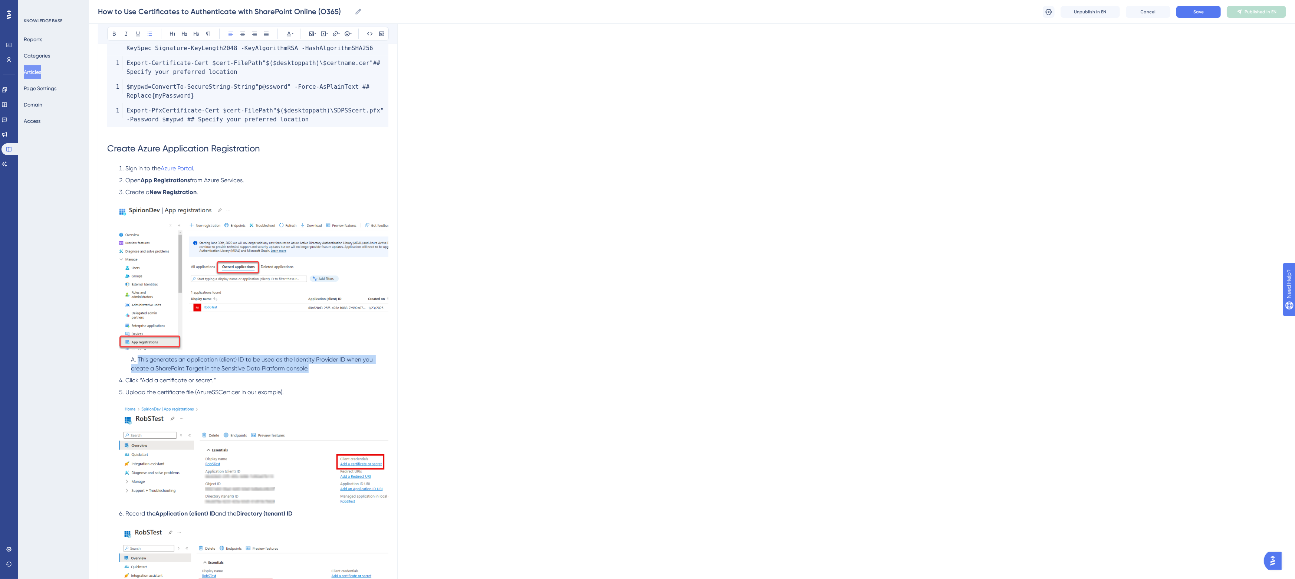
drag, startPoint x: 316, startPoint y: 369, endPoint x: 132, endPoint y: 360, distance: 184.2
click at [132, 360] on li "This generates an application (client) ID to be used as the Identity Provider I…" at bounding box center [258, 364] width 260 height 18
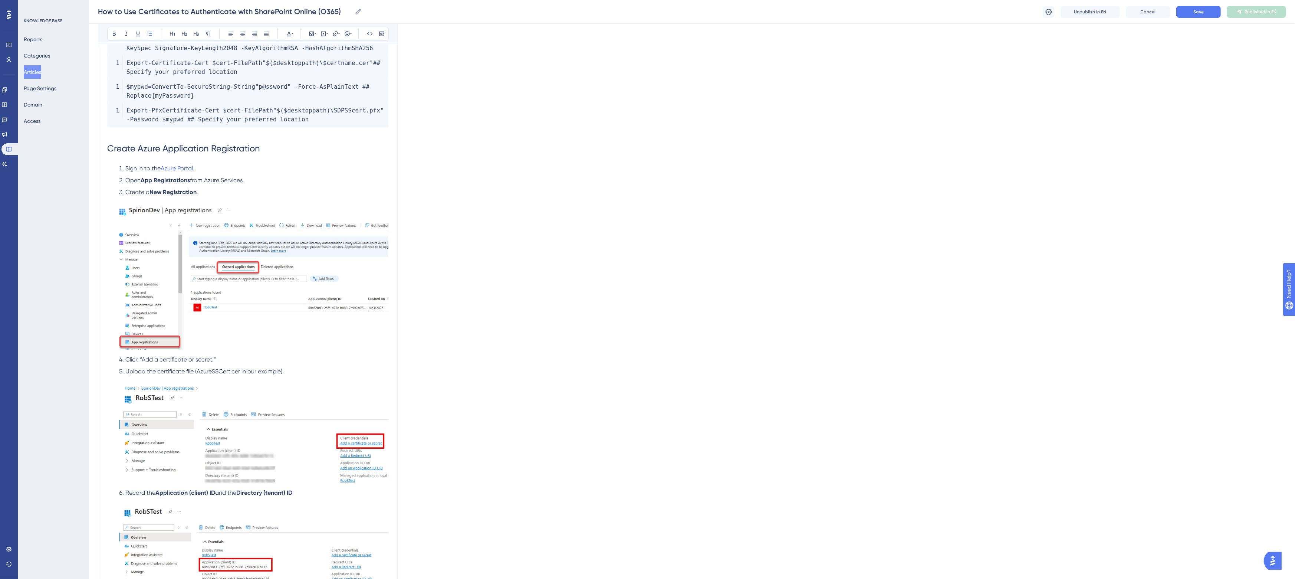
click at [225, 192] on li "Create a New Registration ." at bounding box center [252, 270] width 272 height 164
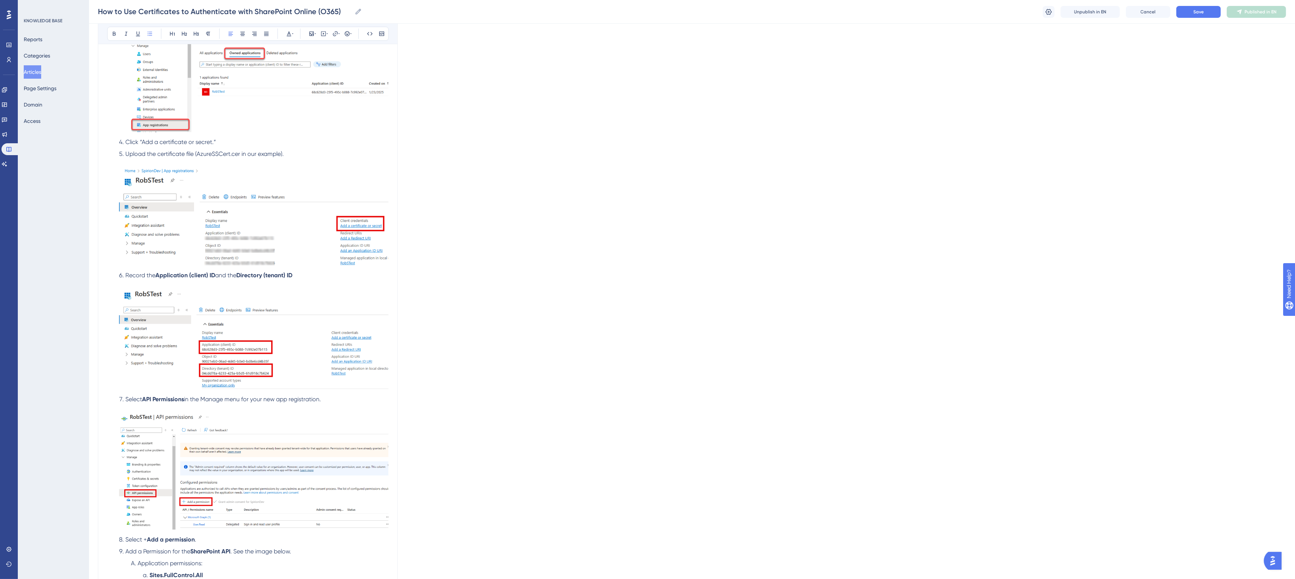
scroll to position [773, 0]
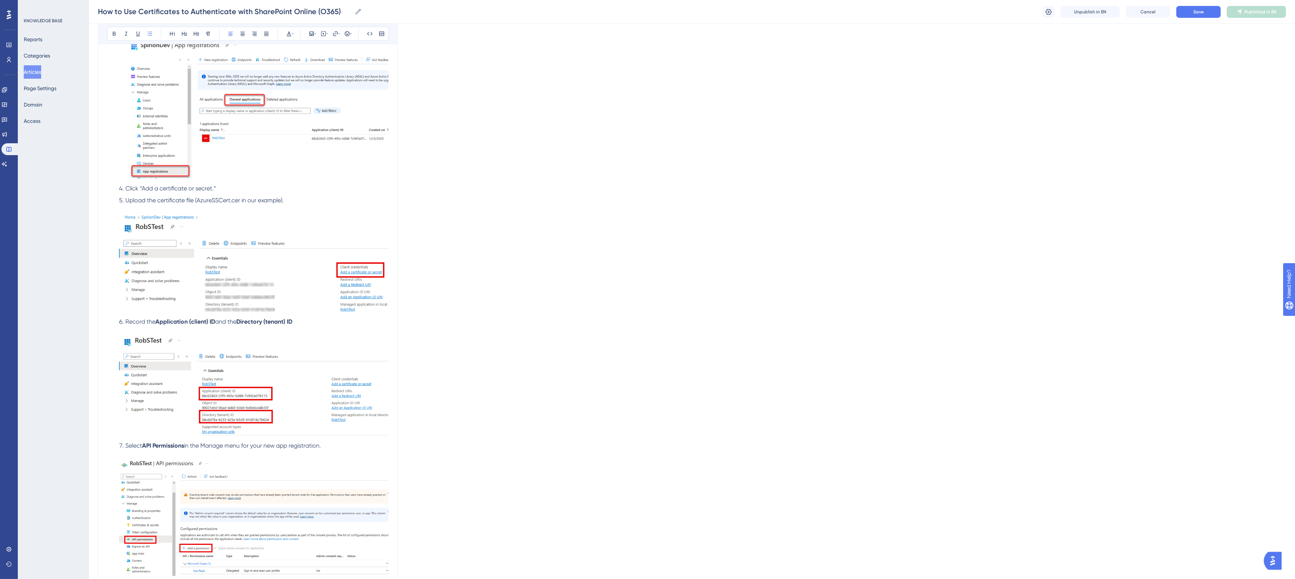
click at [217, 198] on span "Upload the certificate file (AzureSSCert.cer in our example)." at bounding box center [204, 200] width 158 height 7
click at [225, 200] on strong "AzureSSCert" at bounding box center [214, 200] width 35 height 7
click at [305, 200] on li "Upload the certificate file ( AzureSSCert.cer in our example)." at bounding box center [252, 255] width 272 height 118
click at [1203, 10] on span "Save" at bounding box center [1198, 12] width 10 height 6
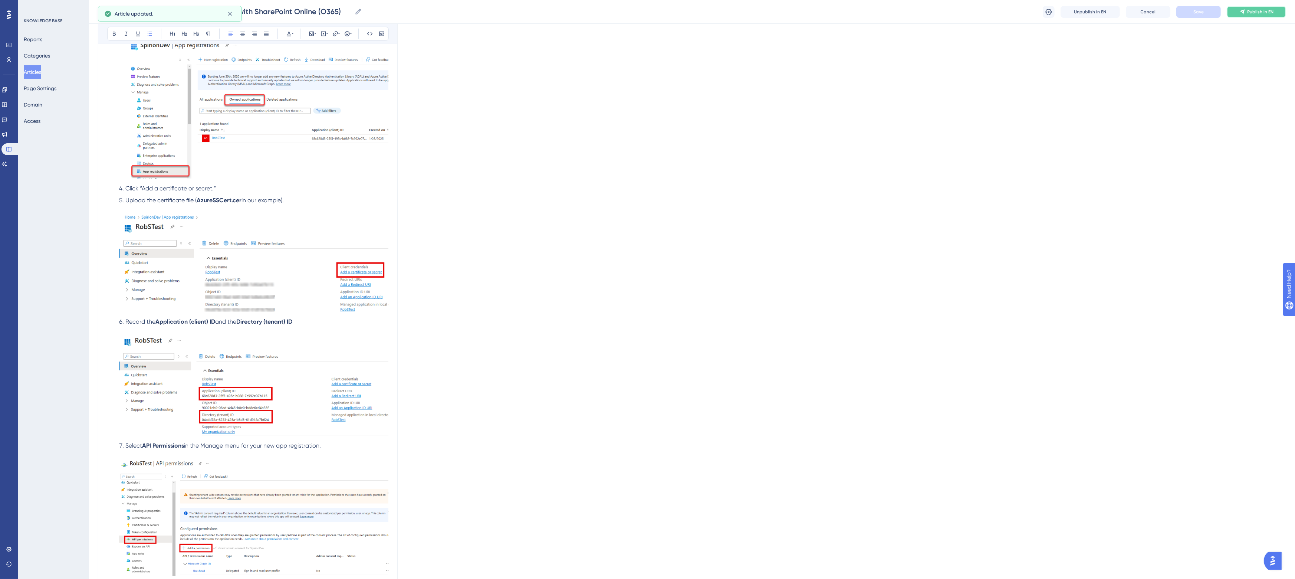
click at [1252, 9] on span "Publish in EN" at bounding box center [1260, 12] width 26 height 6
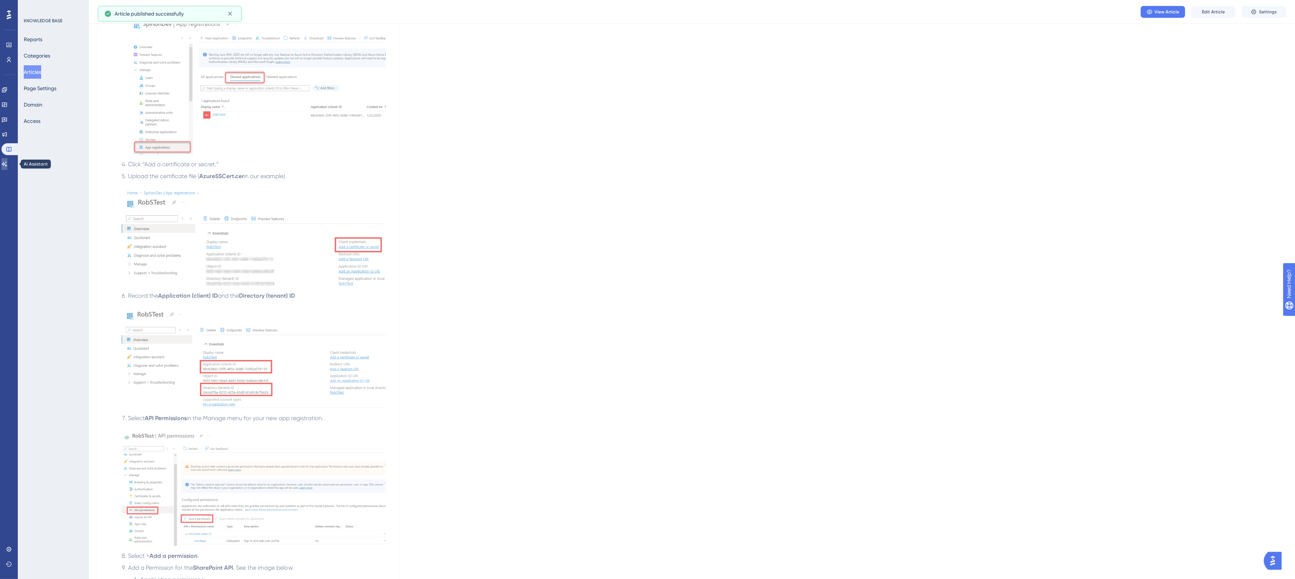
click at [7, 164] on icon at bounding box center [4, 164] width 6 height 6
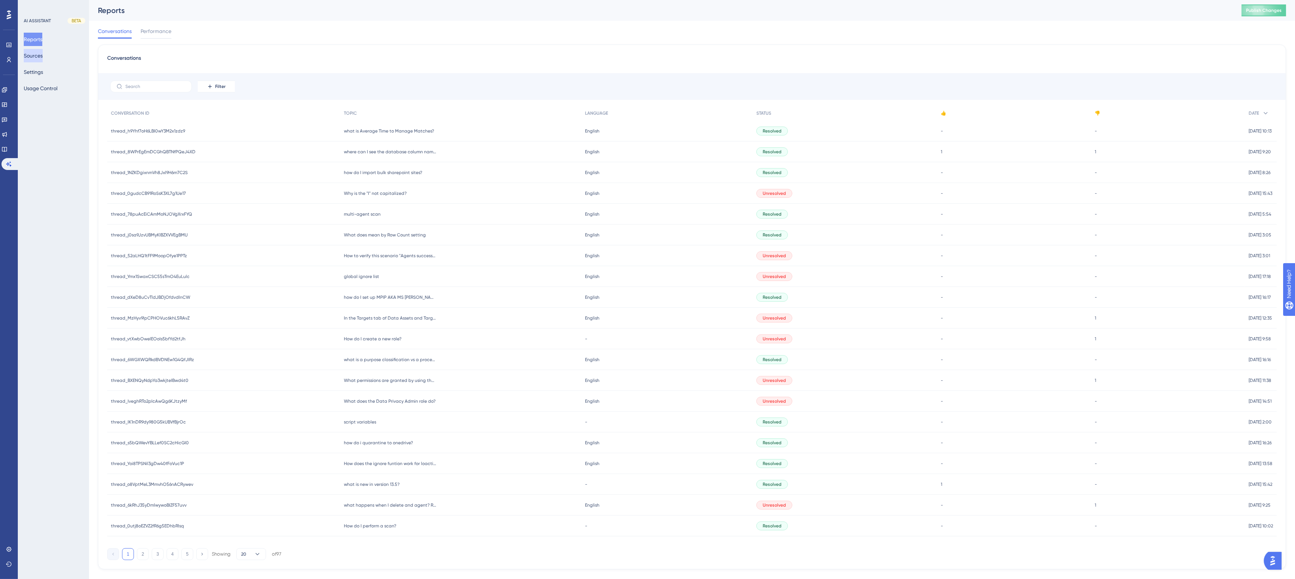
click at [33, 53] on button "Sources" at bounding box center [33, 55] width 19 height 13
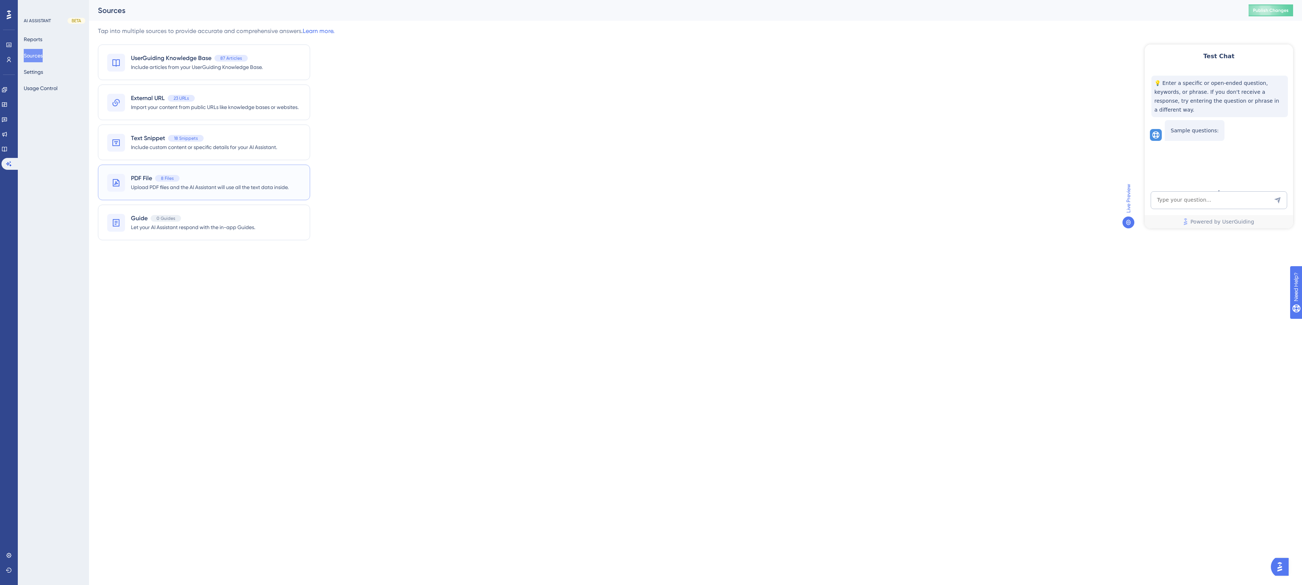
click at [162, 187] on span "Upload PDF files and the AI Assistant will use all the text data inside." at bounding box center [210, 187] width 158 height 9
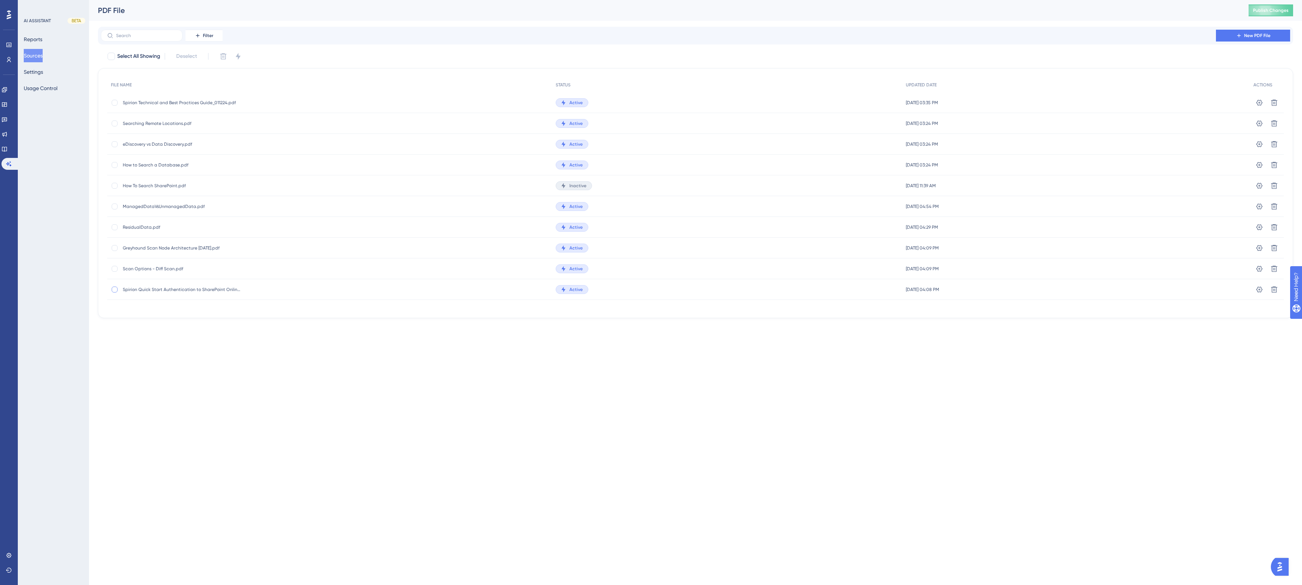
click at [112, 288] on div at bounding box center [115, 290] width 6 height 6
checkbox input "true"
click at [238, 54] on icon at bounding box center [237, 56] width 7 height 7
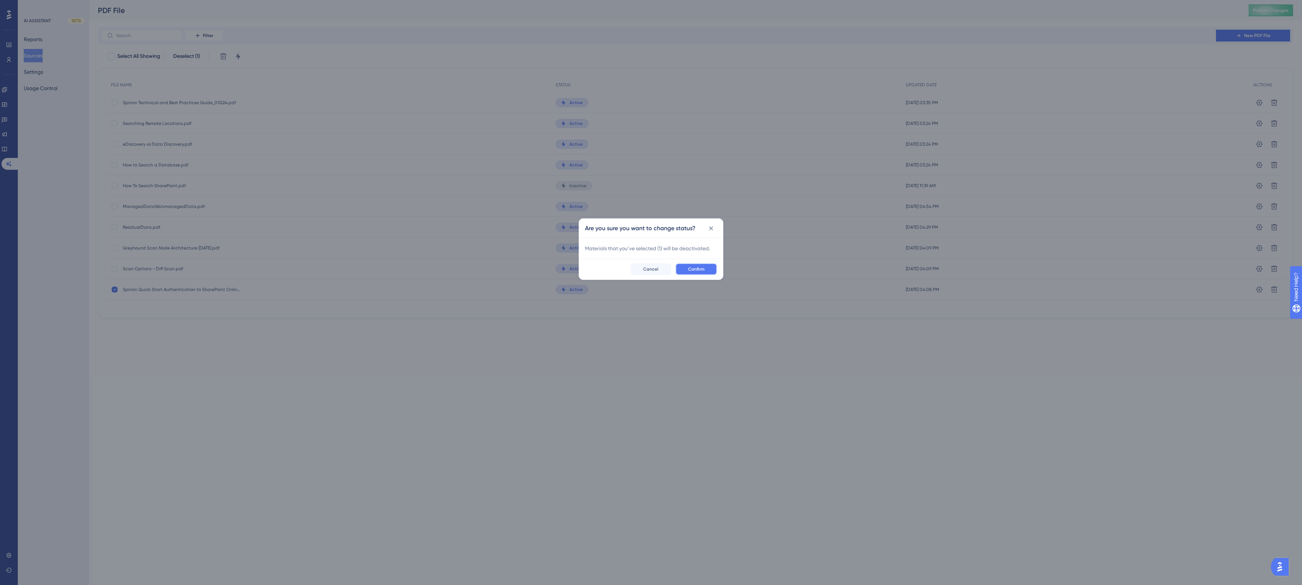
click at [701, 268] on span "Confirm" at bounding box center [696, 269] width 16 height 6
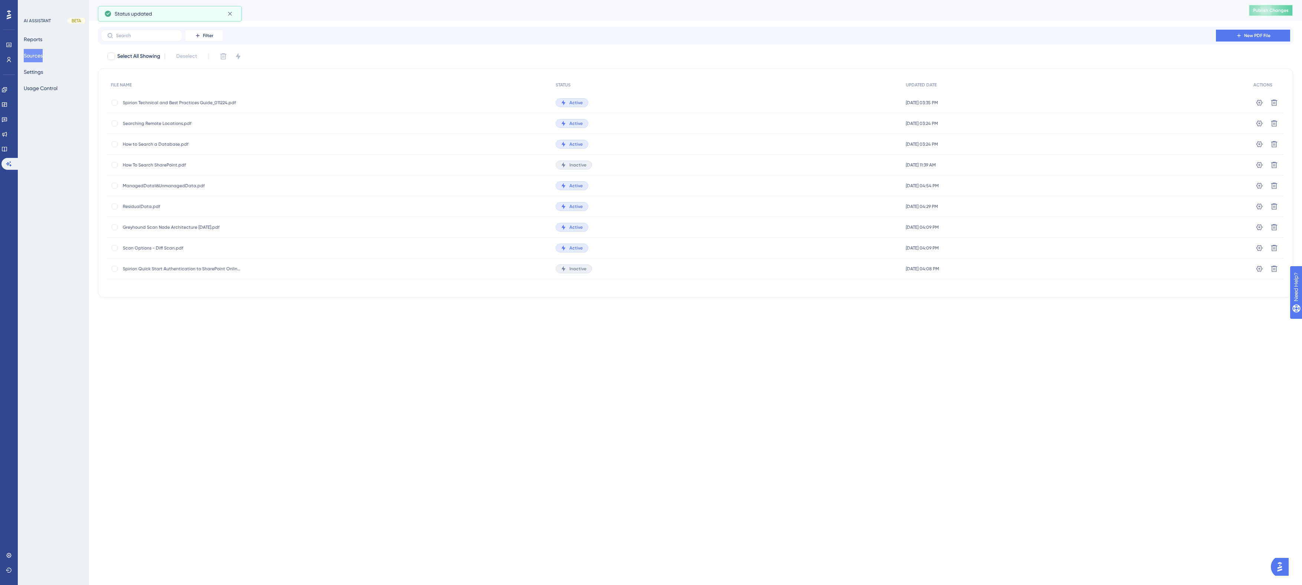
drag, startPoint x: 1262, startPoint y: 10, endPoint x: 1182, endPoint y: 11, distance: 79.8
click at [1262, 10] on span "Publish Changes" at bounding box center [1271, 10] width 36 height 6
click at [36, 36] on button "Reports" at bounding box center [33, 39] width 19 height 13
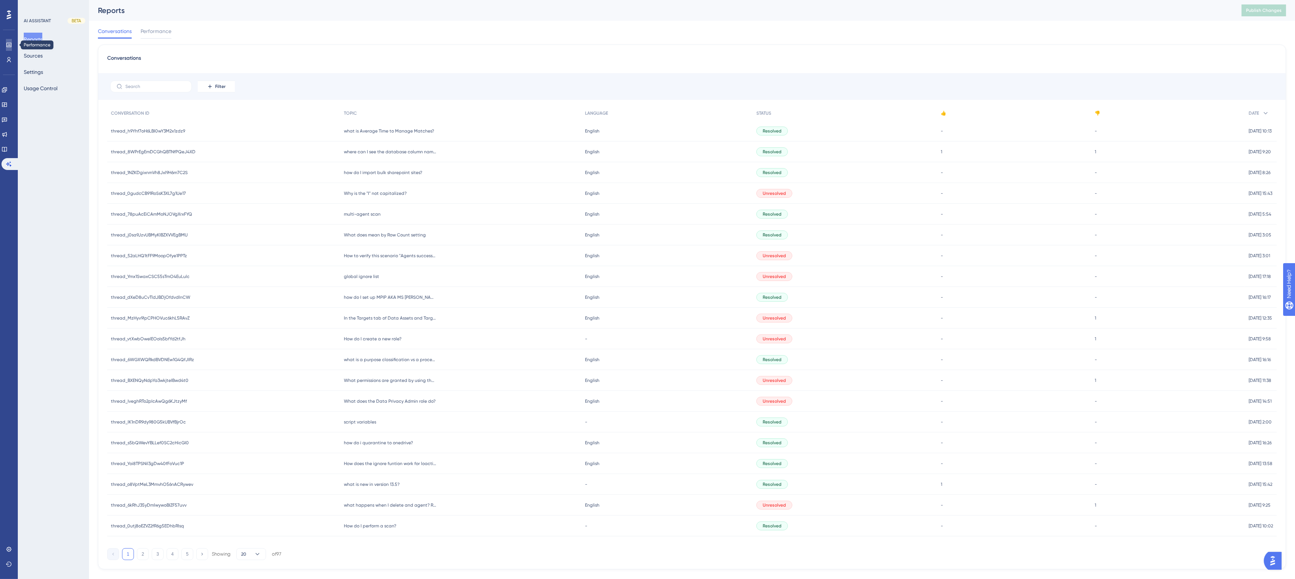
click at [9, 46] on icon at bounding box center [9, 45] width 6 height 6
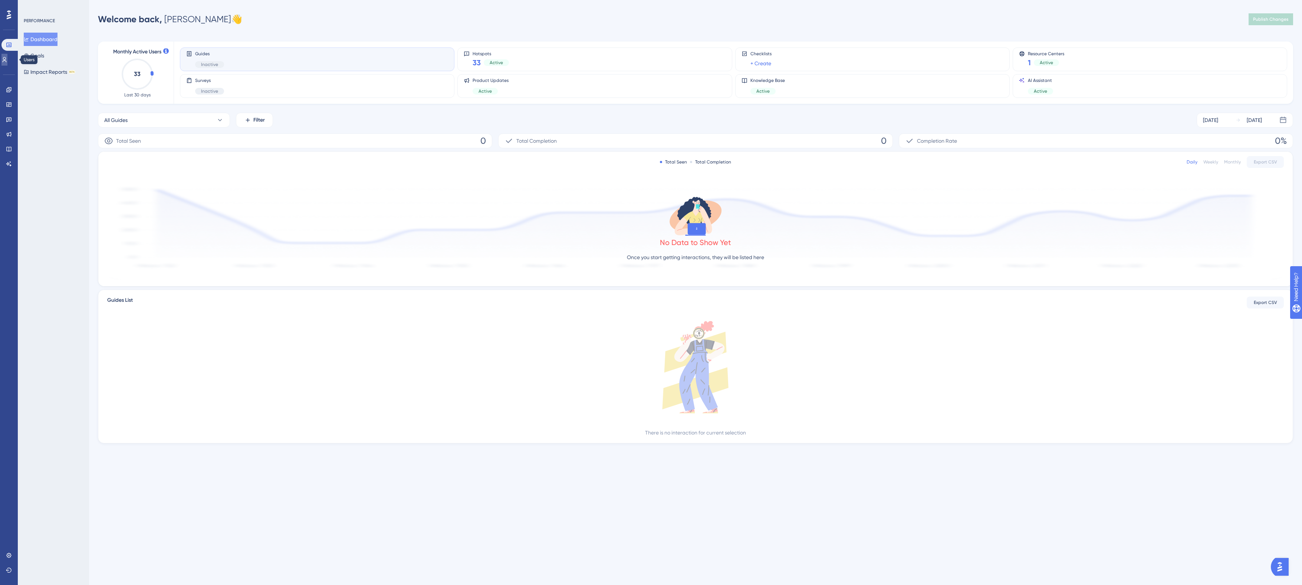
click at [7, 58] on icon at bounding box center [4, 60] width 6 height 6
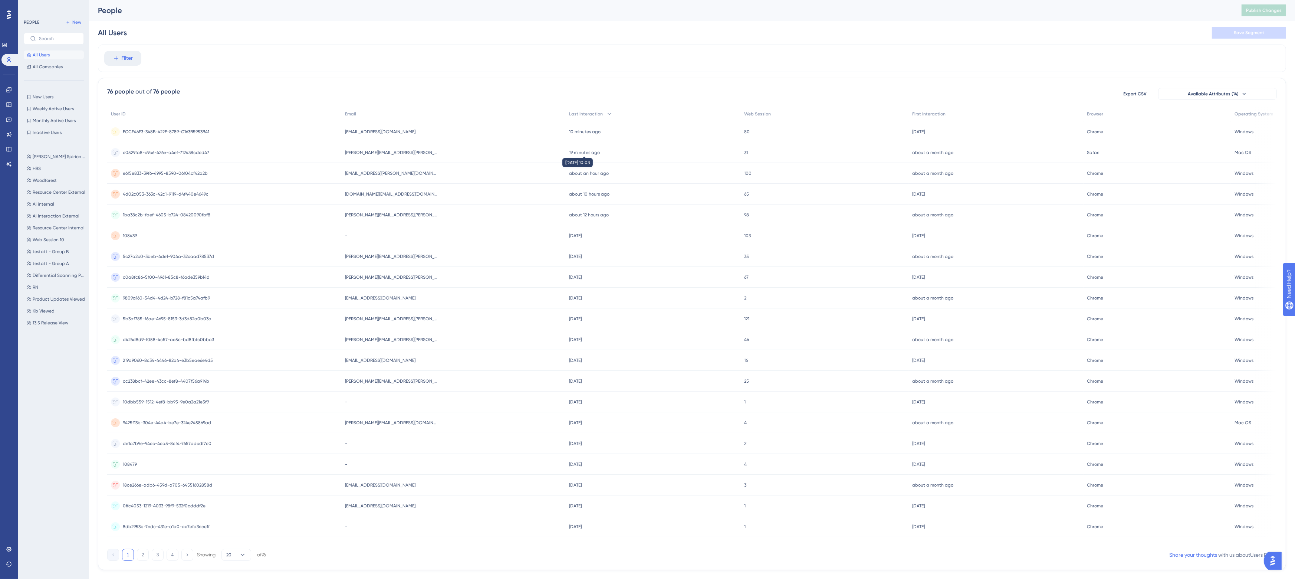
click at [569, 151] on time "19 minutes ago" at bounding box center [584, 152] width 31 height 5
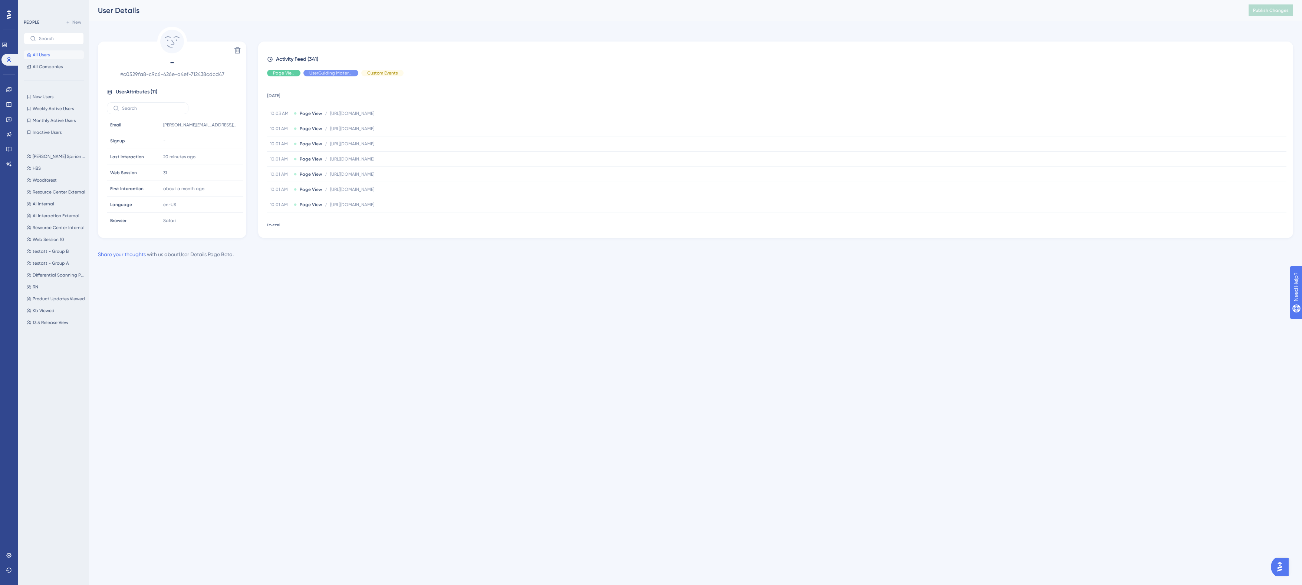
click at [438, 29] on div "Delete - # c0529fa8-c9c6-426e-a4ef-712438cdcd47 User Attributes ( 11 ) Email Em…" at bounding box center [695, 132] width 1195 height 211
click at [316, 21] on div "Performance Users Engagement Widgets Feedback Product Updates Knowledge Base AI…" at bounding box center [695, 135] width 1213 height 271
